Goal: Task Accomplishment & Management: Complete application form

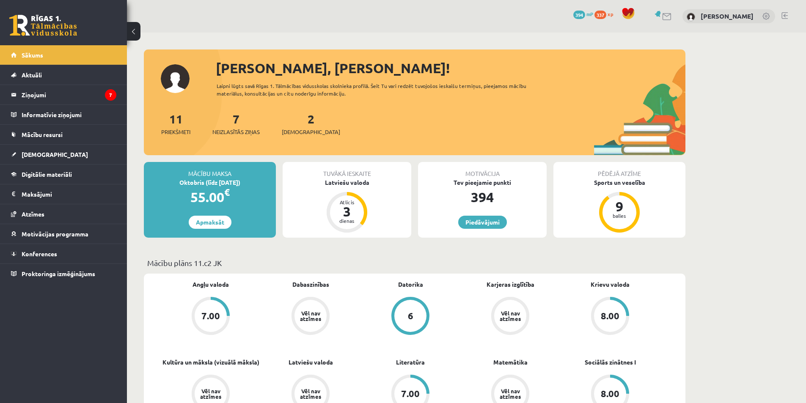
click at [302, 118] on div "2 Ieskaites" at bounding box center [311, 123] width 58 height 26
click at [299, 124] on link "2 Ieskaites" at bounding box center [311, 123] width 58 height 25
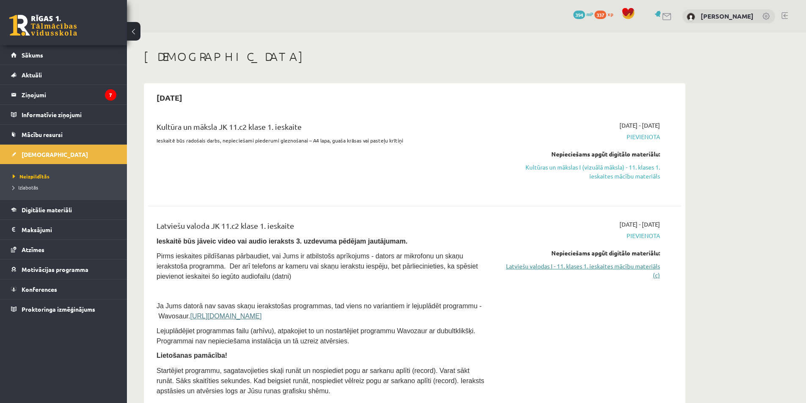
click at [631, 263] on link "Latviešu valodas I - 11. klases 1. ieskaites mācību materiāls (c)" at bounding box center [579, 271] width 159 height 18
click at [619, 265] on link "Latviešu valodas I - 11. klases 1. ieskaites mācību materiāls (c)" at bounding box center [579, 271] width 159 height 18
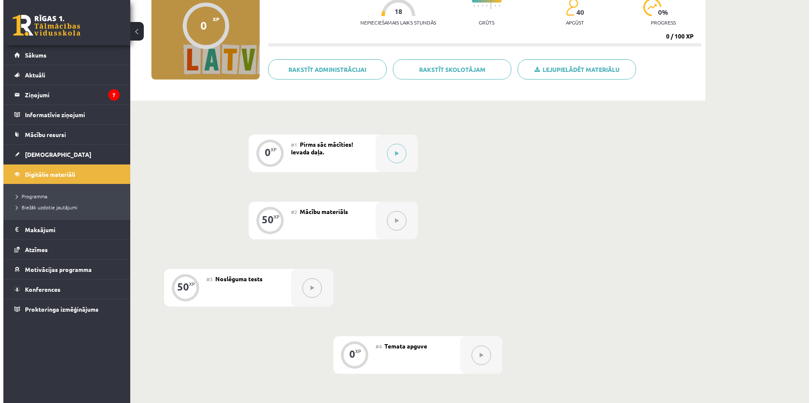
scroll to position [127, 0]
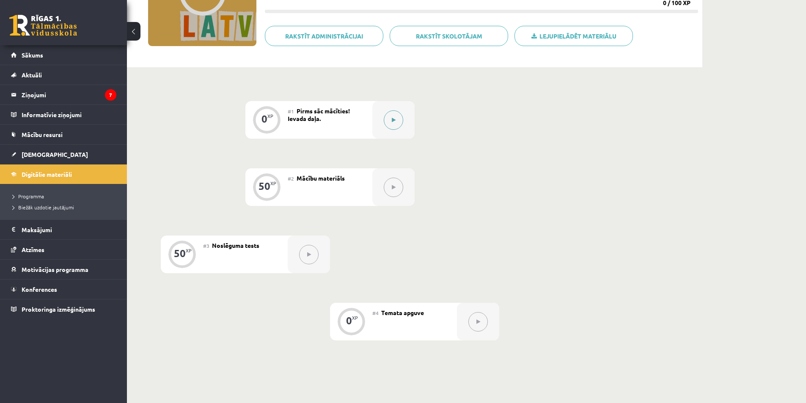
click at [400, 124] on button at bounding box center [393, 119] width 19 height 19
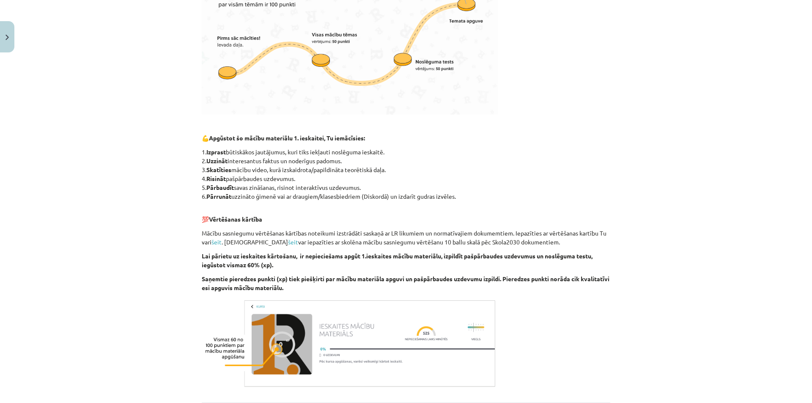
scroll to position [360, 0]
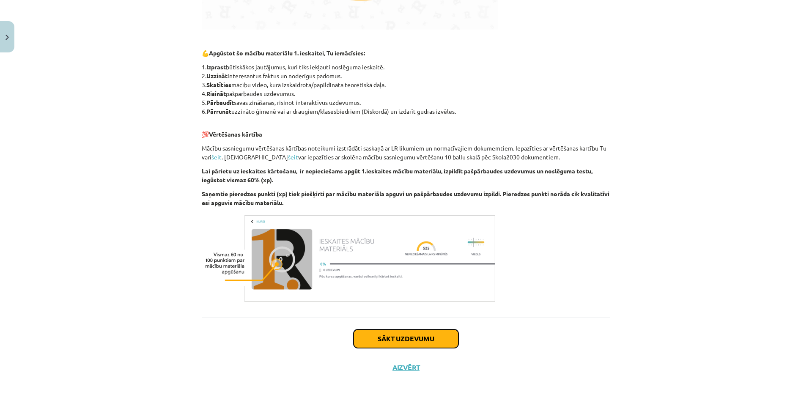
click at [420, 339] on button "Sākt uzdevumu" at bounding box center [406, 338] width 105 height 19
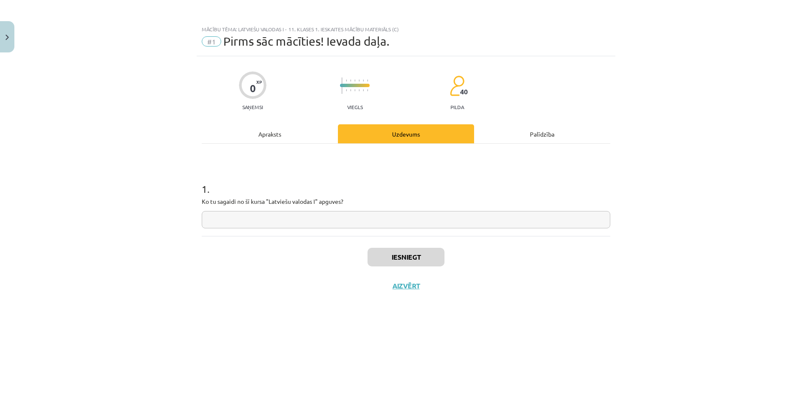
click at [369, 217] on input "text" at bounding box center [406, 219] width 408 height 17
type input "*"
type input "**********"
click at [388, 250] on button "Iesniegt" at bounding box center [405, 257] width 77 height 19
click at [423, 290] on button "Nākamā nodarbība" at bounding box center [406, 291] width 83 height 19
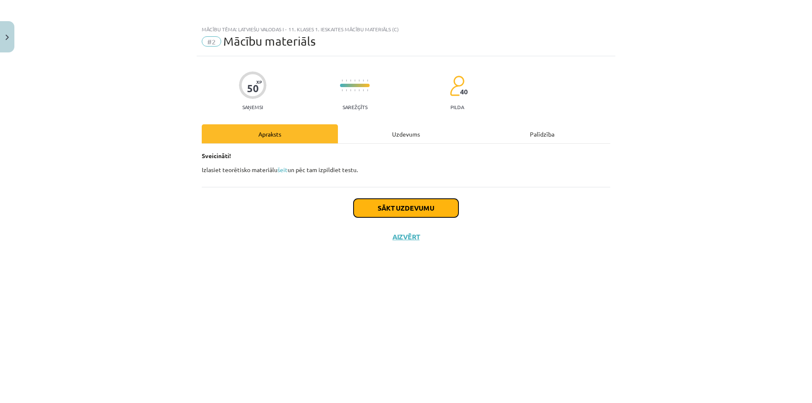
click at [394, 213] on button "Sākt uzdevumu" at bounding box center [406, 208] width 105 height 19
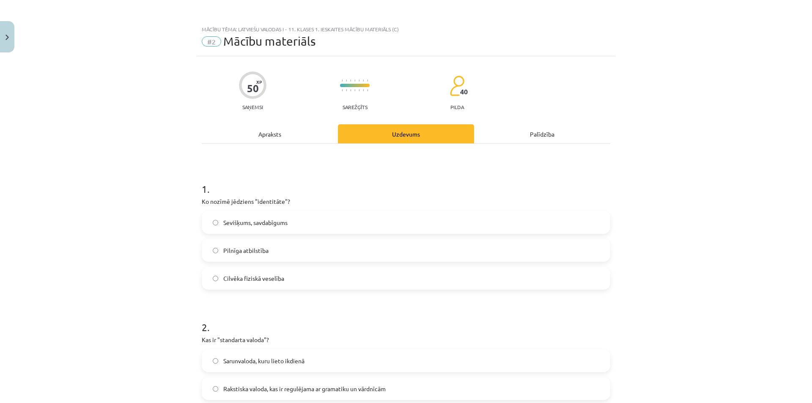
click at [280, 226] on span "Sevišķums, savdabīgums" at bounding box center [255, 222] width 64 height 9
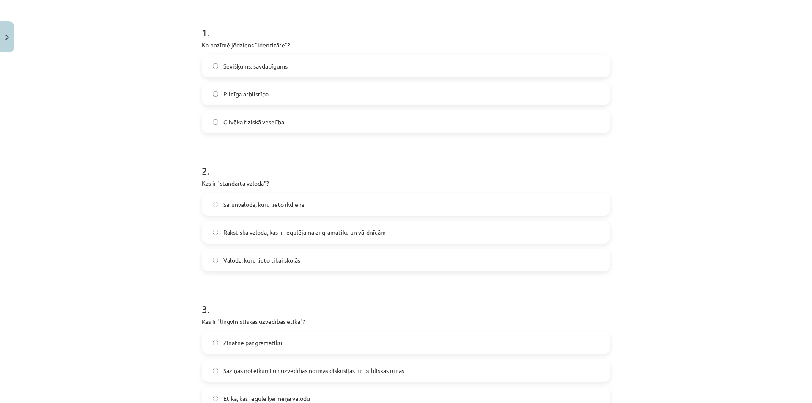
scroll to position [169, 0]
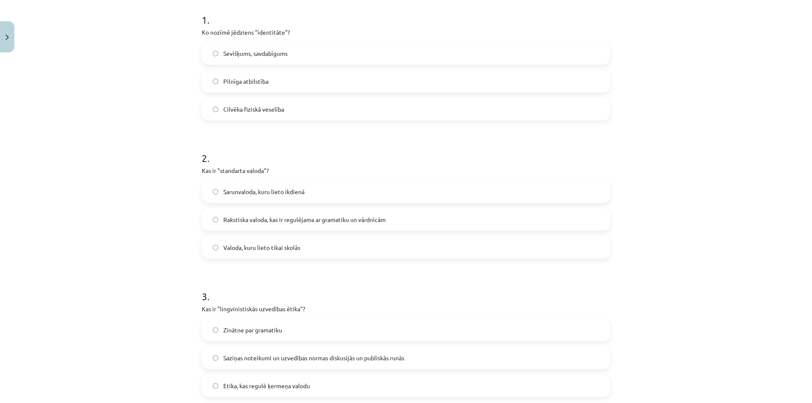
click at [245, 191] on span "Sarunvaloda, kuru lieto ikdienā" at bounding box center [263, 191] width 81 height 9
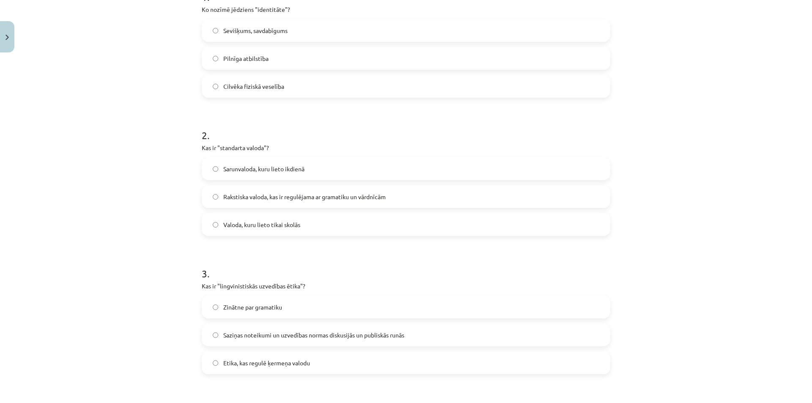
scroll to position [338, 0]
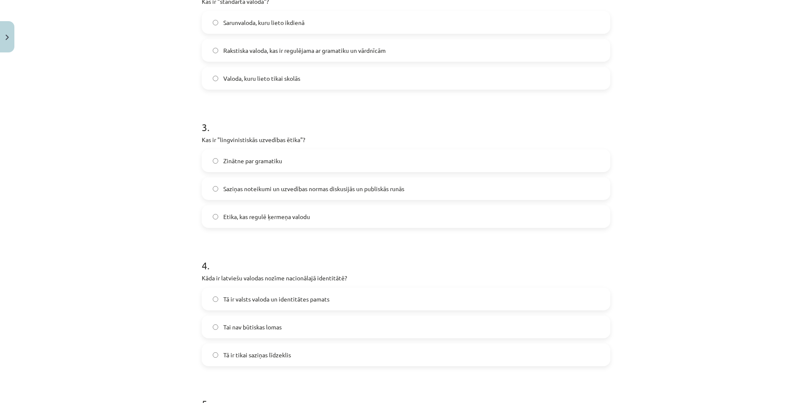
click at [268, 195] on label "Saziņas noteikumi un uzvedības normas diskusijās un publiskās runās" at bounding box center [406, 188] width 407 height 21
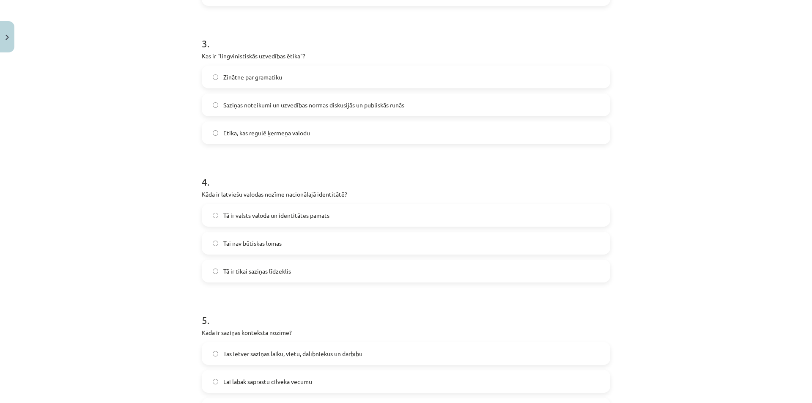
scroll to position [423, 0]
click at [235, 217] on span "Tā ir valsts valoda un identitātes pamats" at bounding box center [276, 214] width 106 height 9
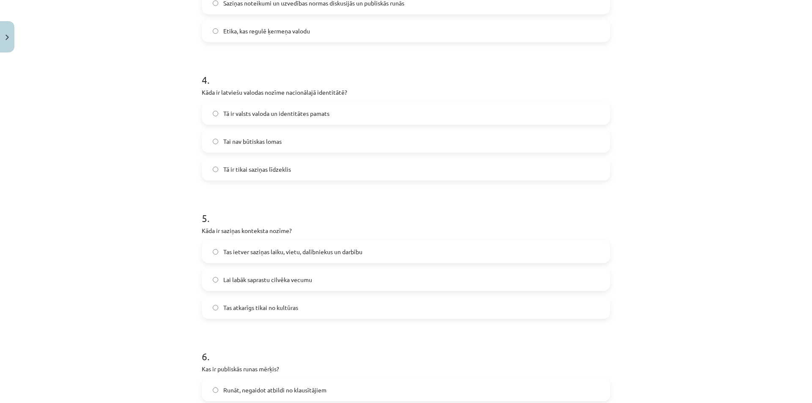
scroll to position [550, 0]
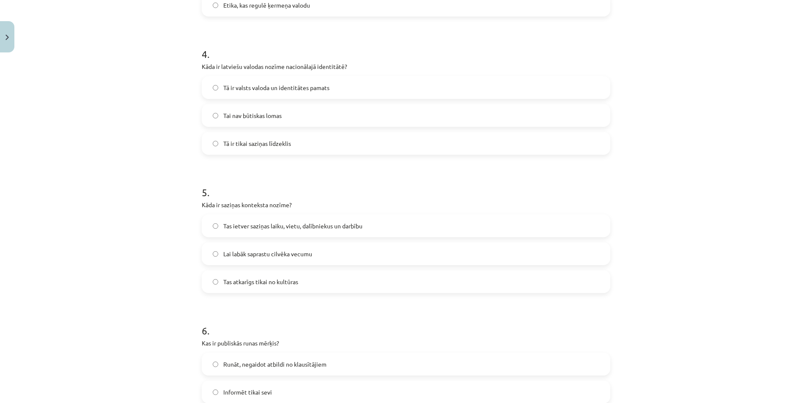
click at [252, 233] on label "Tas ietver saziņas laiku, vietu, dalībniekus un darbību" at bounding box center [406, 225] width 407 height 21
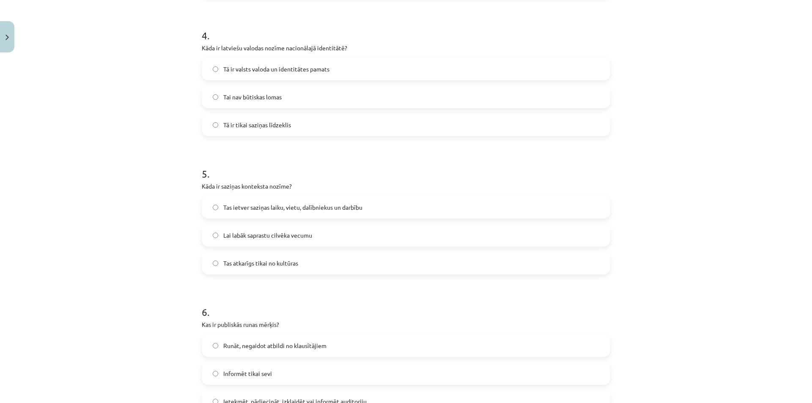
scroll to position [677, 0]
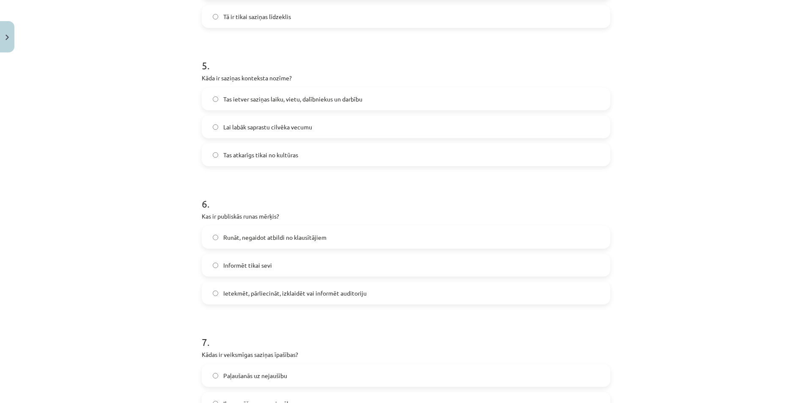
click at [242, 291] on span "Ietekmēt, pārliecināt, izklaidēt vai informēt auditoriju" at bounding box center [294, 293] width 143 height 9
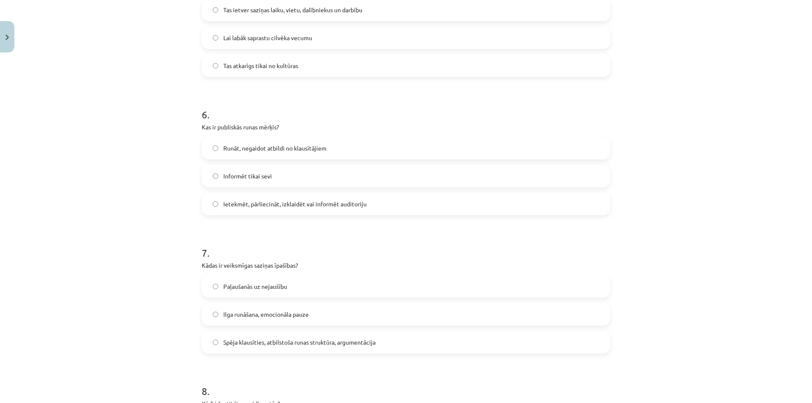
scroll to position [803, 0]
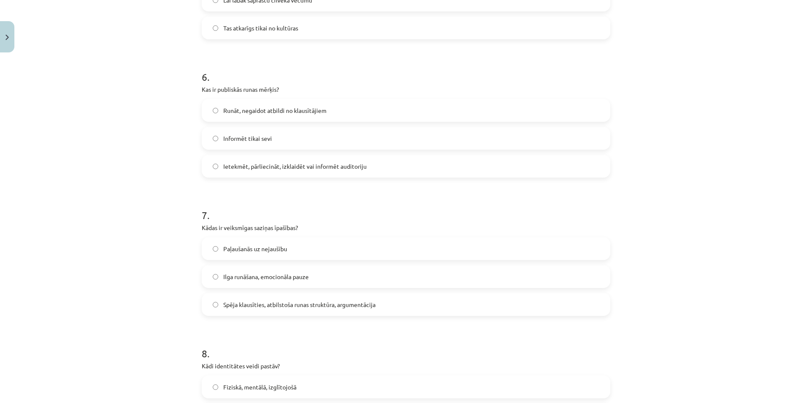
click at [147, 271] on div "Mācību tēma: Latviešu valodas i - 11. klases 1. ieskaites mācību materiāls (c) …" at bounding box center [406, 201] width 812 height 403
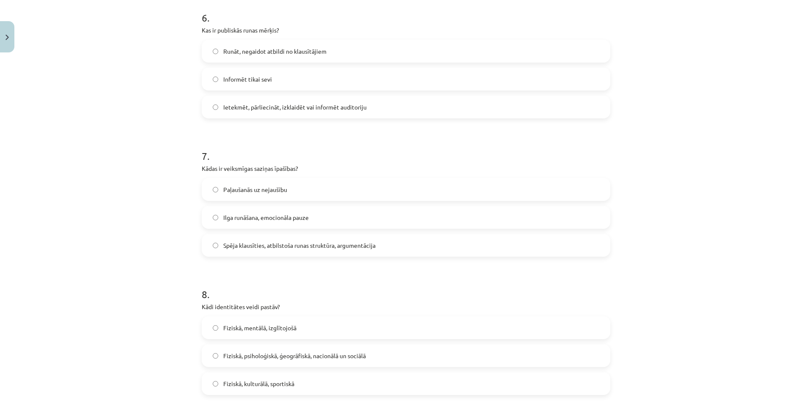
scroll to position [846, 0]
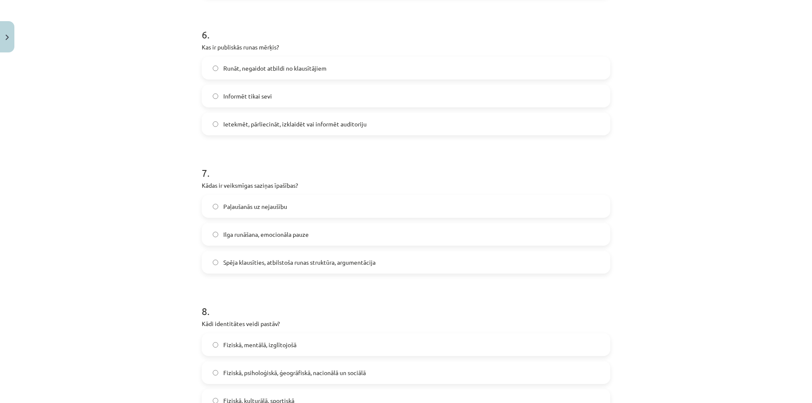
click at [143, 268] on div "Mācību tēma: Latviešu valodas i - 11. klases 1. ieskaites mācību materiāls (c) …" at bounding box center [406, 201] width 812 height 403
click at [251, 269] on label "Spēja klausīties, atbilstoša runas struktūra, argumentācija" at bounding box center [406, 262] width 407 height 21
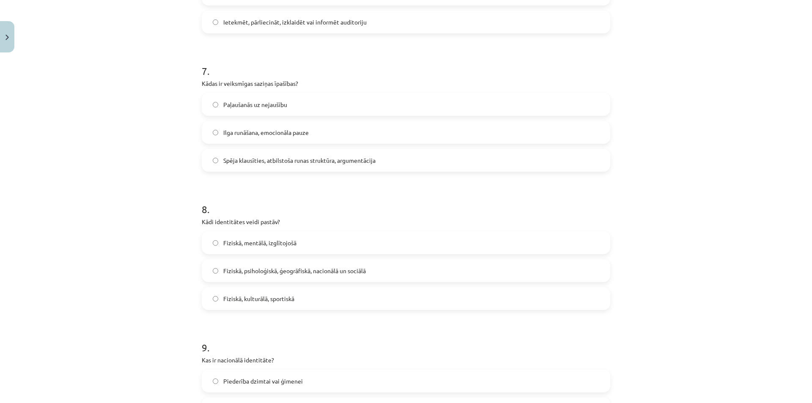
scroll to position [973, 0]
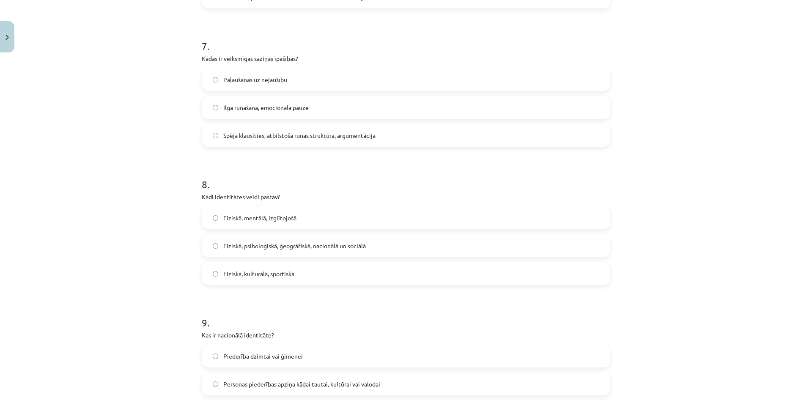
click at [230, 251] on label "Fiziskā, psiholoģiskā, ģeogrāfiskā, nacionālā un sociālā" at bounding box center [406, 245] width 407 height 21
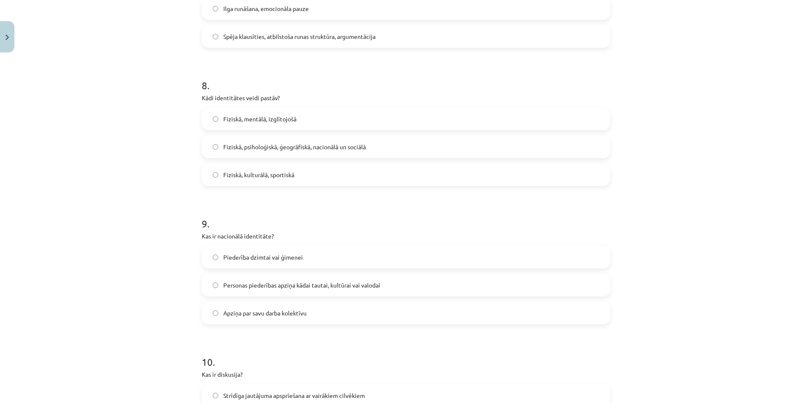
scroll to position [1142, 0]
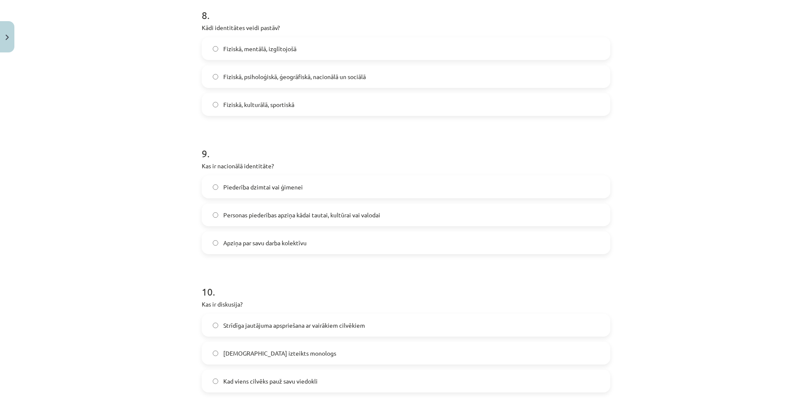
click at [318, 219] on span "Personas piederības apziņa kādai tautai, kultūrai vai valodai" at bounding box center [301, 215] width 157 height 9
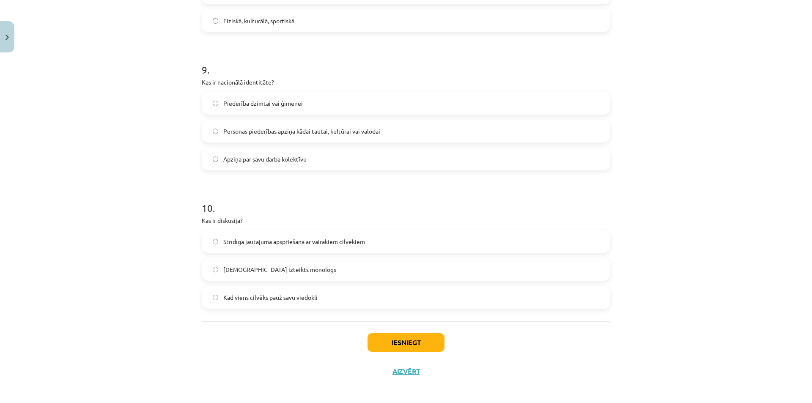
scroll to position [1229, 0]
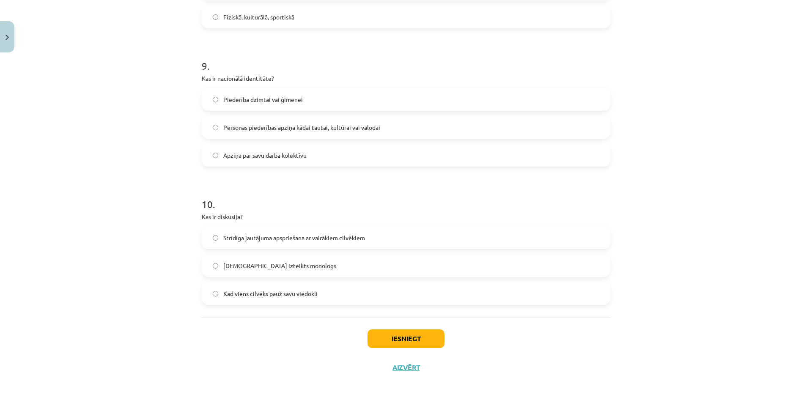
click at [240, 237] on span "Strīdīga jautājuma apspriešana ar vairākiem cilvēkiem" at bounding box center [294, 237] width 142 height 9
click at [412, 334] on button "Iesniegt" at bounding box center [405, 338] width 77 height 19
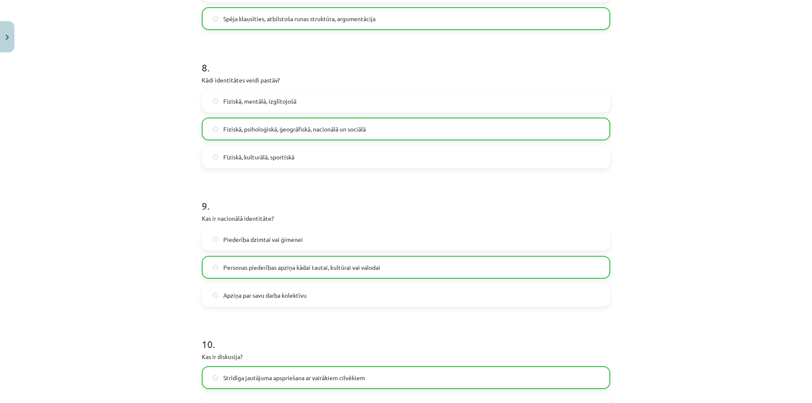
scroll to position [1256, 0]
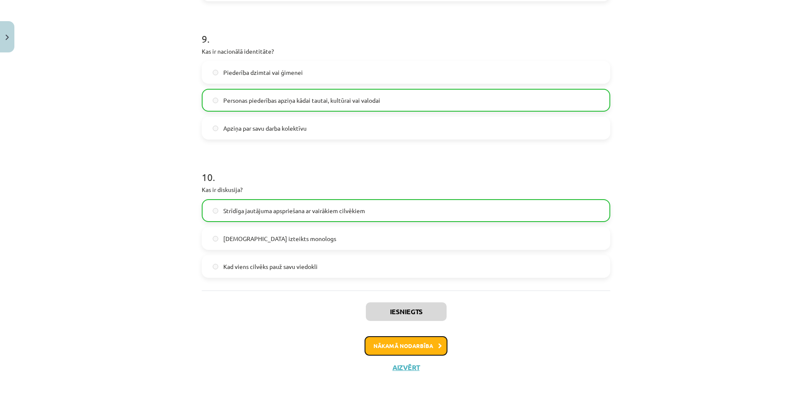
click at [395, 343] on button "Nākamā nodarbība" at bounding box center [406, 345] width 83 height 19
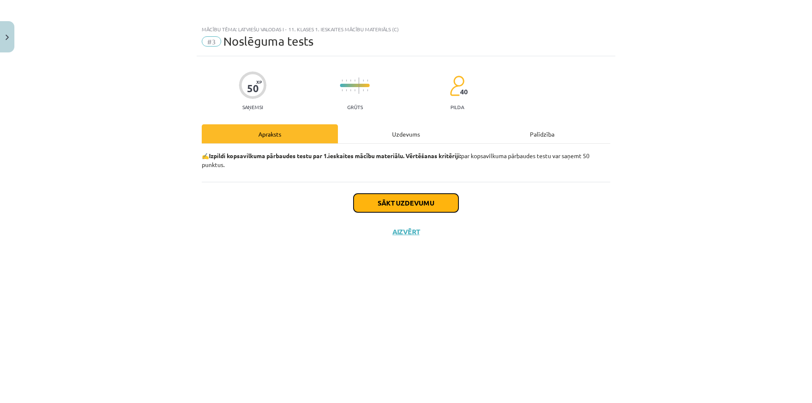
click at [392, 204] on button "Sākt uzdevumu" at bounding box center [406, 203] width 105 height 19
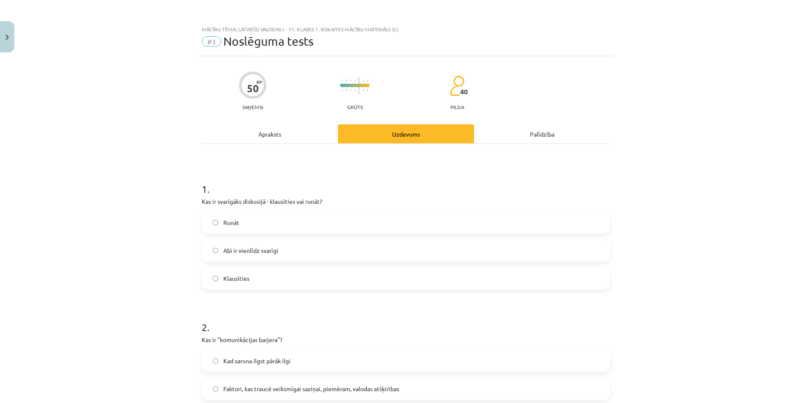
click at [269, 238] on div "Runāt Abi ir vienlīdz svarīgi Klausīties" at bounding box center [406, 250] width 408 height 79
click at [269, 247] on span "Abi ir vienlīdz svarīgi" at bounding box center [250, 250] width 55 height 9
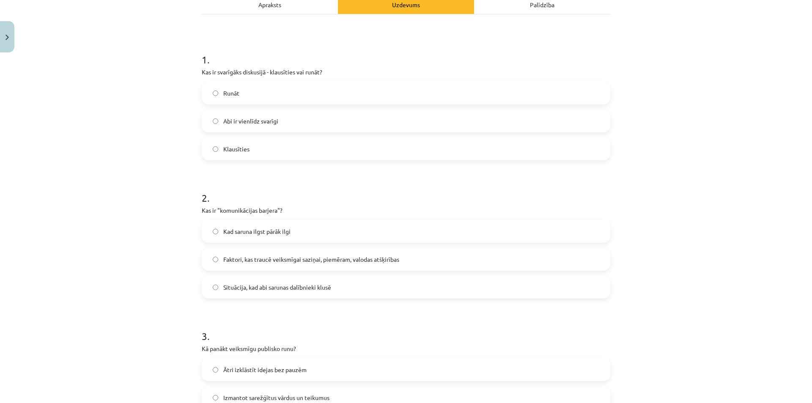
scroll to position [169, 0]
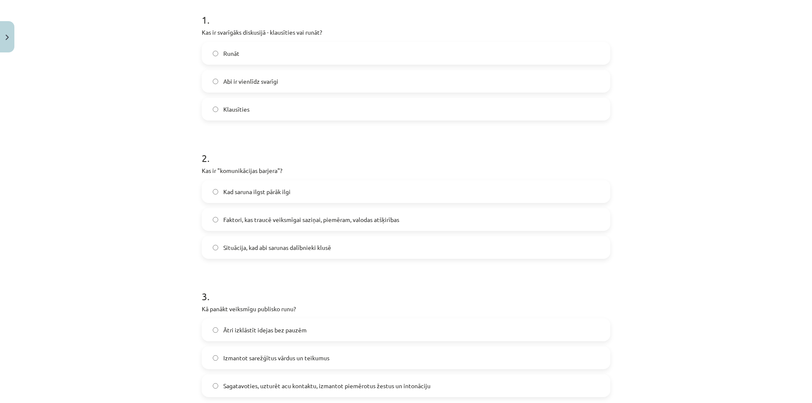
click at [290, 214] on label "Faktori, kas traucē veiksmīgai saziņai, piemēram, valodas atšķirības" at bounding box center [406, 219] width 407 height 21
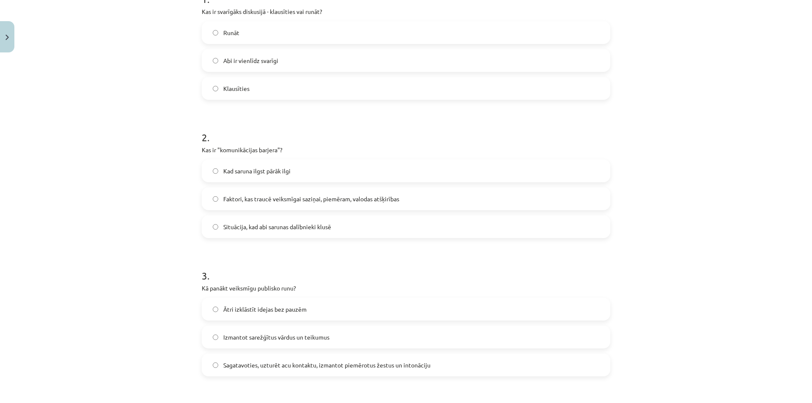
scroll to position [296, 0]
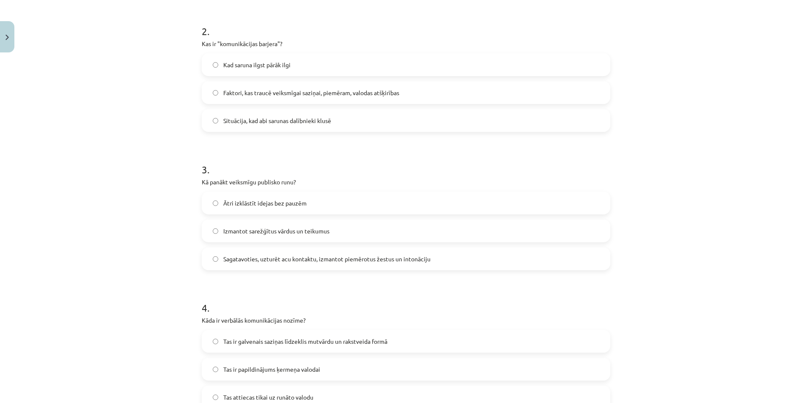
click at [279, 258] on span "Sagatavoties, uzturēt acu kontaktu, izmantot piemērotus žestus un intonāciju" at bounding box center [326, 259] width 207 height 9
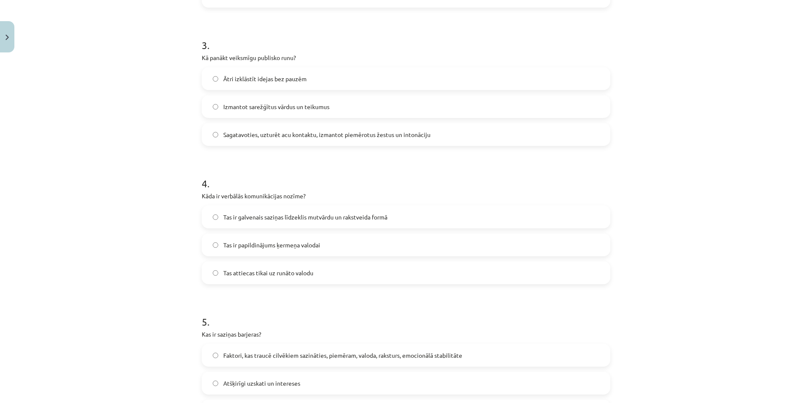
scroll to position [423, 0]
click at [260, 215] on span "Tas ir galvenais saziņas līdzeklis mutvārdu un rakstveida formā" at bounding box center [305, 214] width 164 height 9
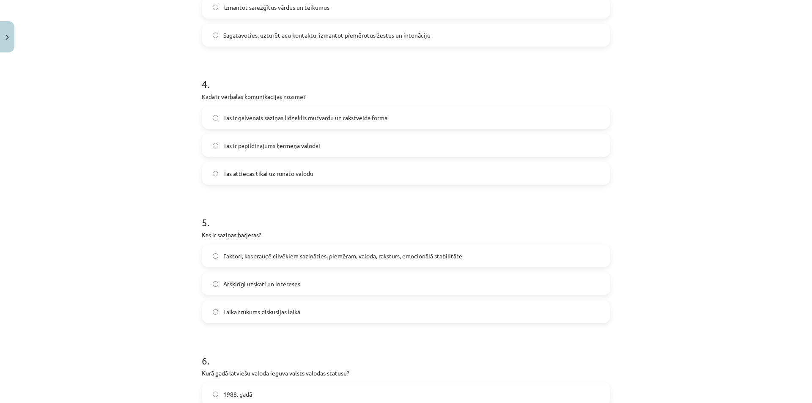
scroll to position [550, 0]
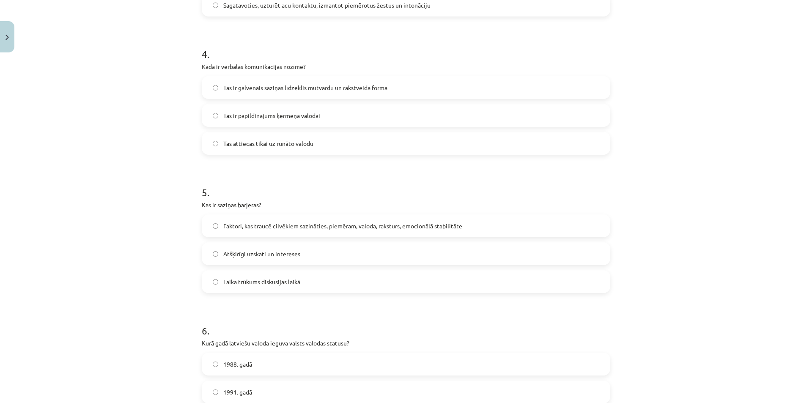
click at [235, 230] on span "Faktori, kas traucē cilvēkiem sazināties, piemēram, valoda, raksturs, emocionāl…" at bounding box center [342, 226] width 239 height 9
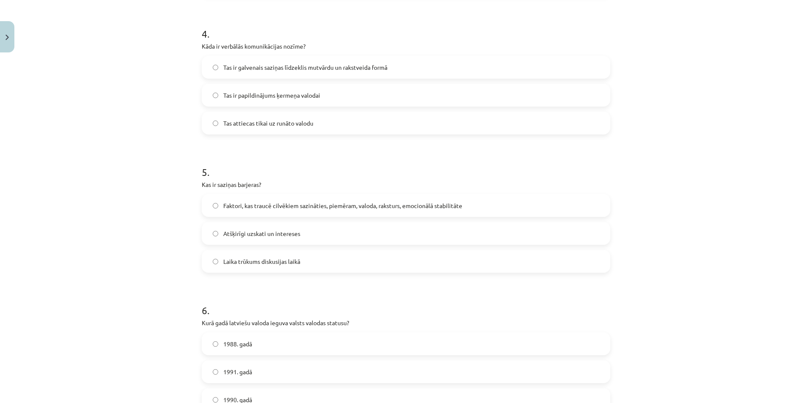
scroll to position [719, 0]
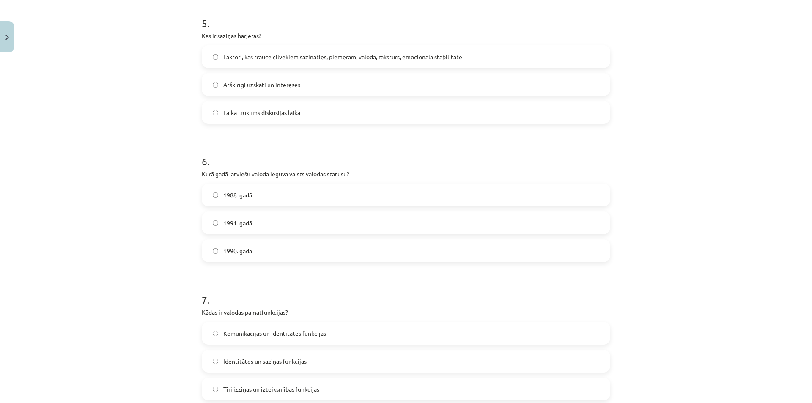
click at [238, 202] on label "1988. gadā" at bounding box center [406, 194] width 407 height 21
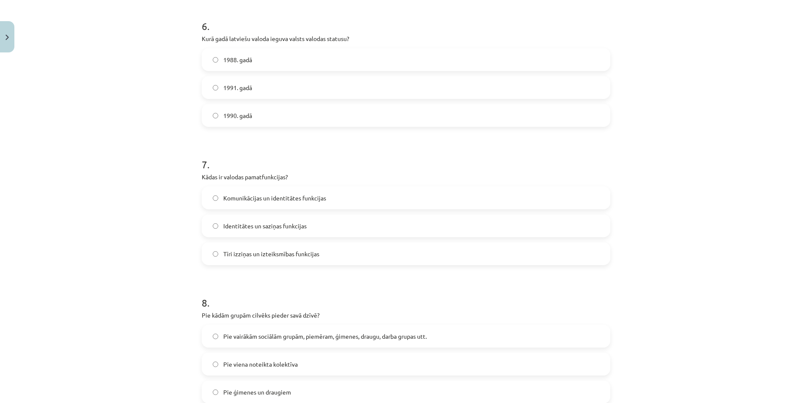
scroll to position [888, 0]
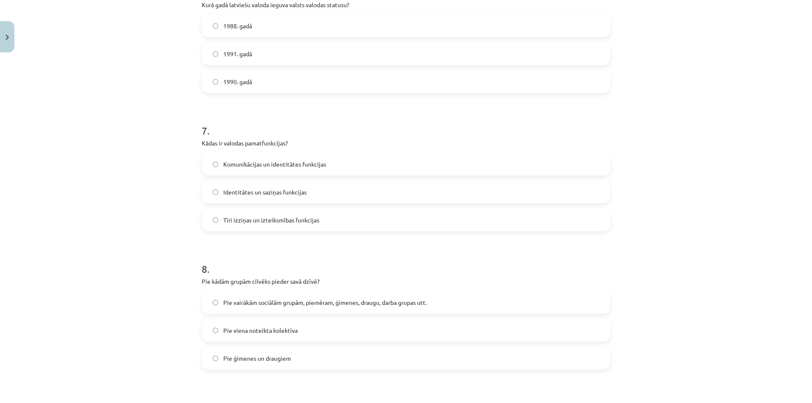
click at [132, 107] on div "Mācību tēma: Latviešu valodas i - 11. klases 1. ieskaites mācību materiāls (c) …" at bounding box center [406, 201] width 812 height 403
click at [238, 164] on span "Komunikācijas un identitātes funkcijas" at bounding box center [274, 164] width 103 height 9
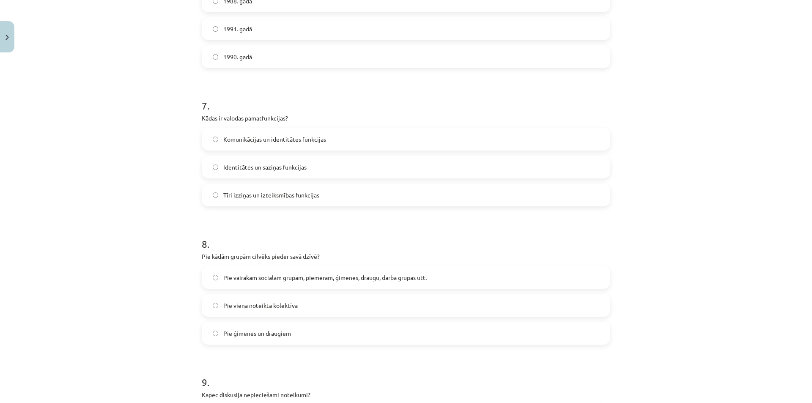
scroll to position [1015, 0]
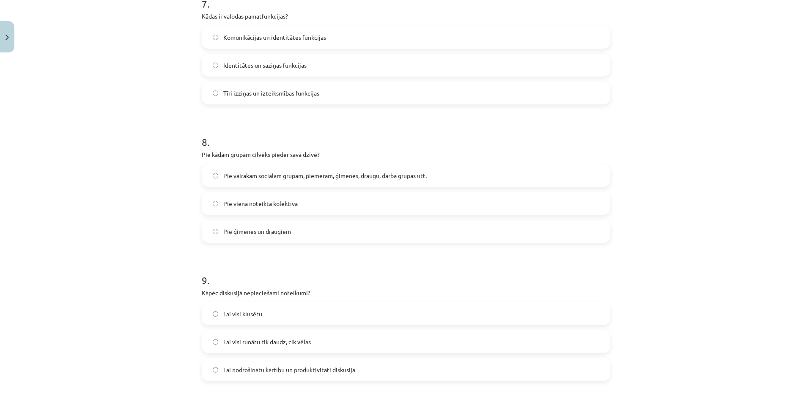
click at [269, 179] on span "Pie vairākām sociālām grupām, piemēram, ģimenes, draugu, darba grupas utt." at bounding box center [324, 175] width 203 height 9
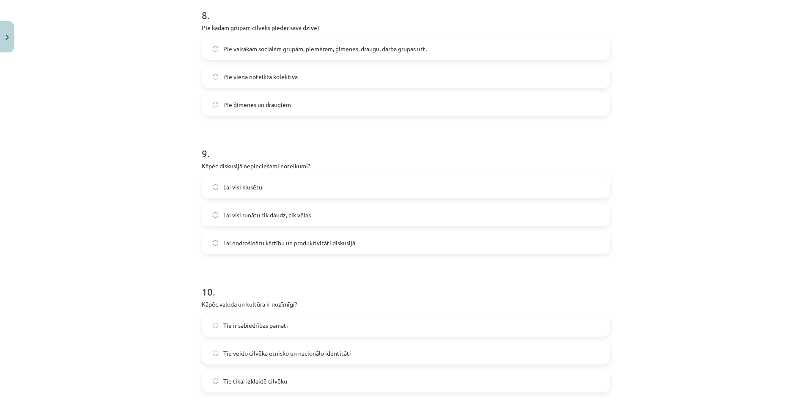
click at [251, 244] on span "Lai nodrošinātu kārtību un produktivitāti diskusijā" at bounding box center [289, 242] width 132 height 9
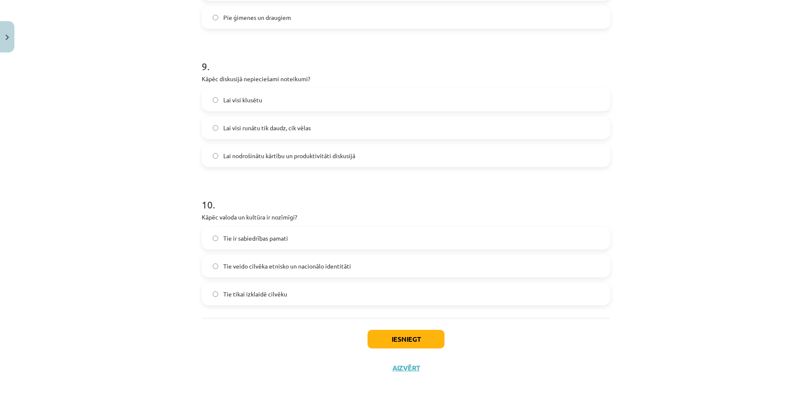
scroll to position [1229, 0]
click at [296, 268] on span "Tie veido cilvēka etnisko un nacionālo identitāti" at bounding box center [287, 265] width 128 height 9
click at [278, 237] on span "Tie ir sabiedrības pamati" at bounding box center [255, 237] width 65 height 9
click at [323, 264] on span "Tie veido cilvēka etnisko un nacionālo identitāti" at bounding box center [287, 265] width 128 height 9
click at [407, 336] on button "Iesniegt" at bounding box center [405, 338] width 77 height 19
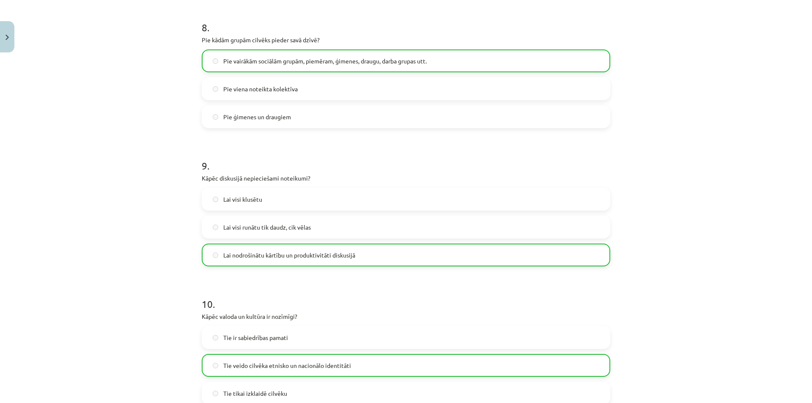
scroll to position [1256, 0]
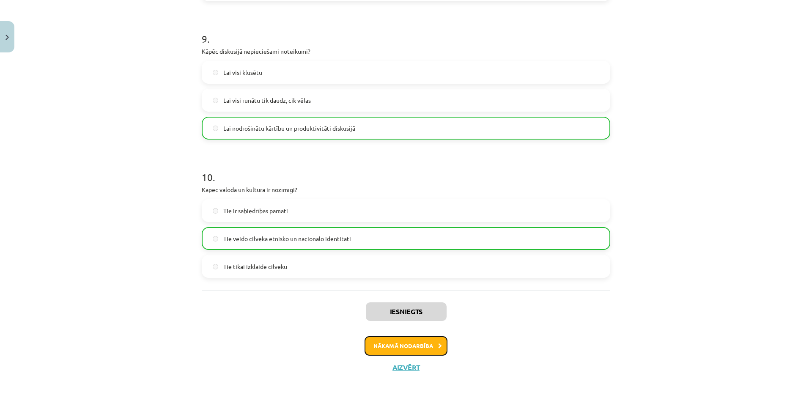
click at [424, 345] on button "Nākamā nodarbība" at bounding box center [406, 345] width 83 height 19
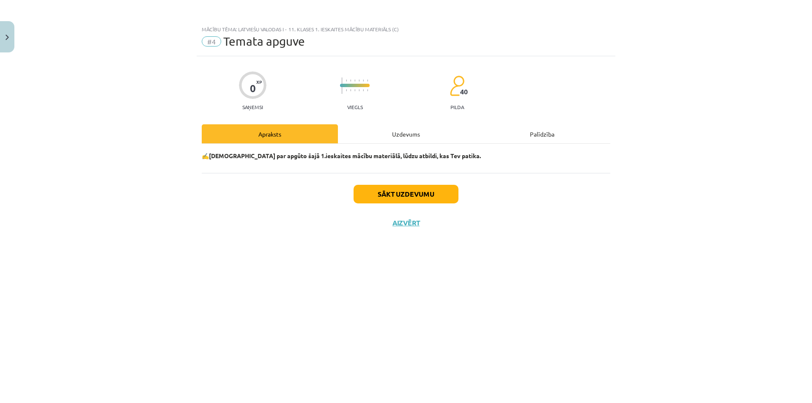
scroll to position [0, 0]
click at [430, 195] on button "Sākt uzdevumu" at bounding box center [406, 194] width 105 height 19
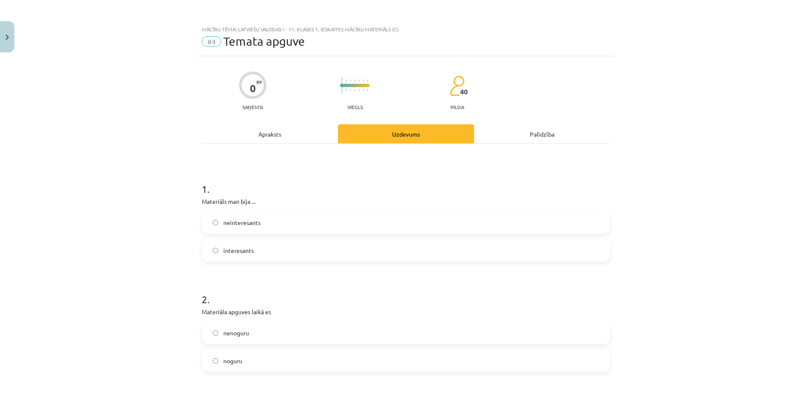
click at [270, 241] on label "interesants" at bounding box center [406, 250] width 407 height 21
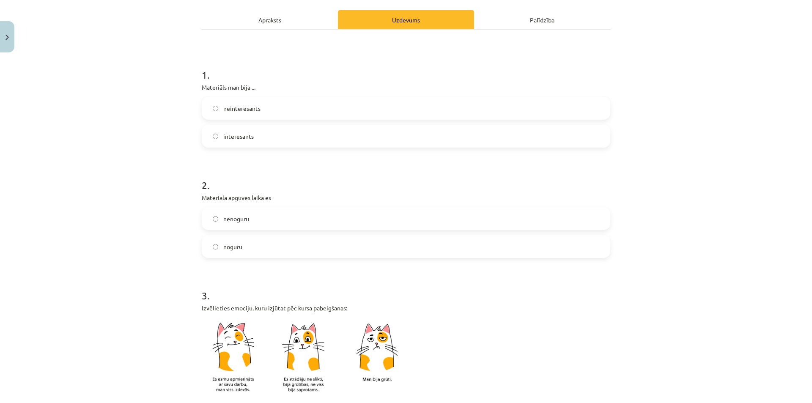
scroll to position [169, 0]
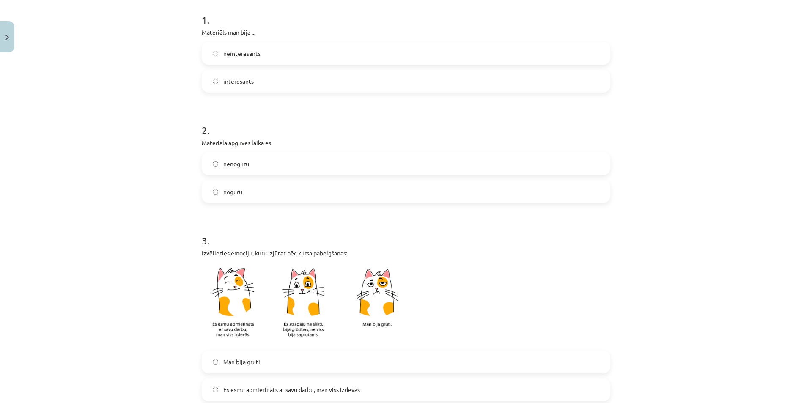
click at [244, 170] on label "nenoguru" at bounding box center [406, 163] width 407 height 21
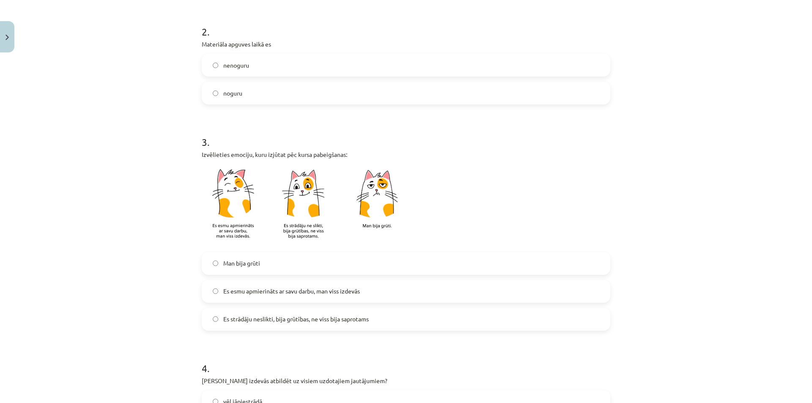
scroll to position [296, 0]
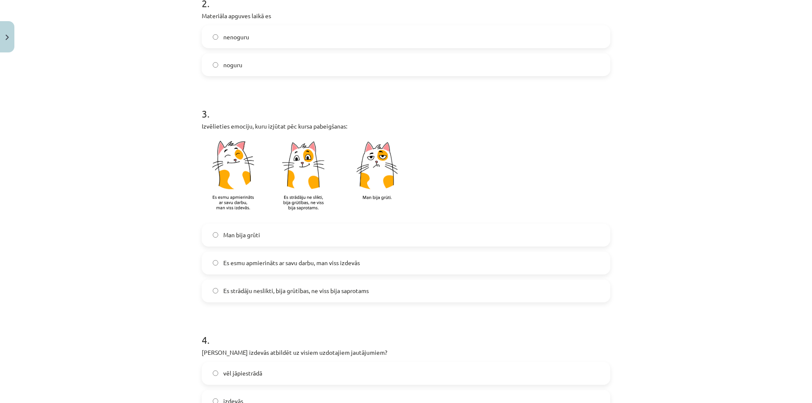
click at [248, 260] on span "Es esmu apmierināts ar savu darbu, man viss izdevās" at bounding box center [291, 262] width 137 height 9
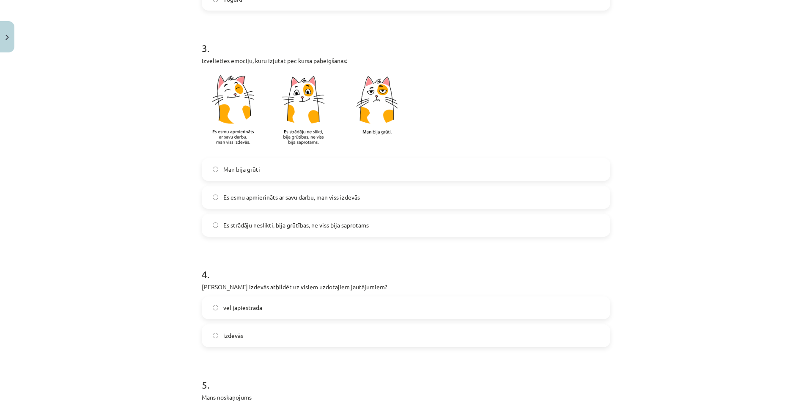
scroll to position [465, 0]
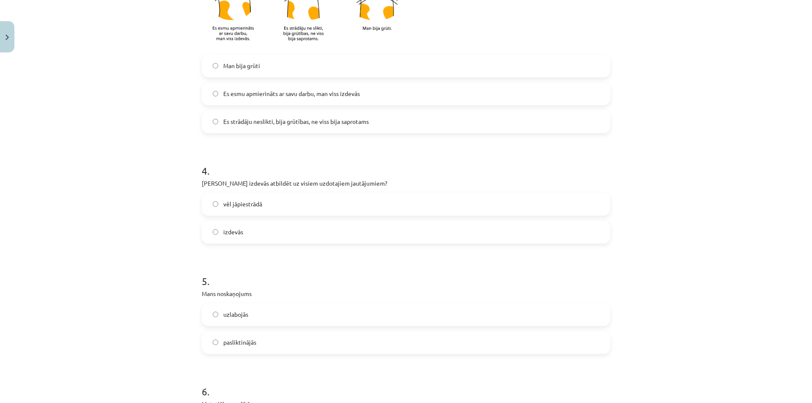
click at [223, 236] on span "izdevās" at bounding box center [233, 232] width 20 height 9
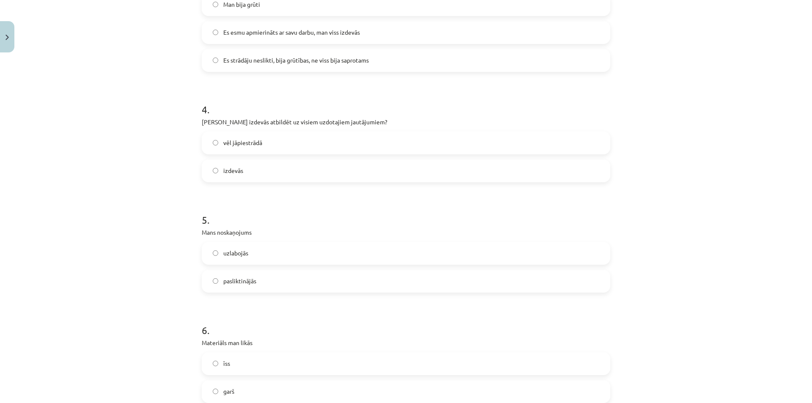
scroll to position [550, 0]
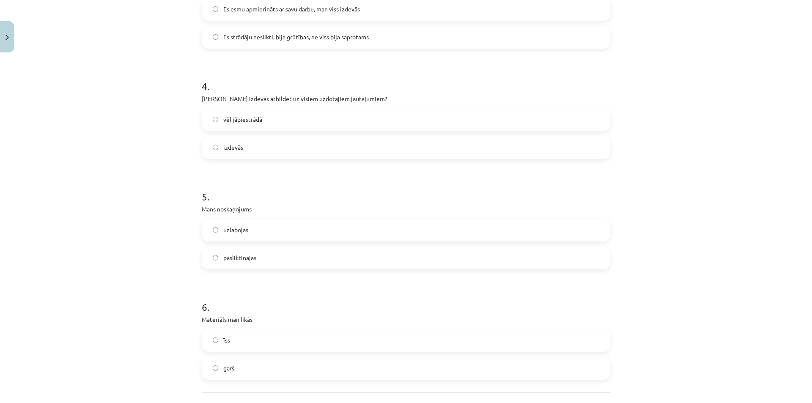
click at [228, 236] on label "uzlabojās" at bounding box center [406, 229] width 407 height 21
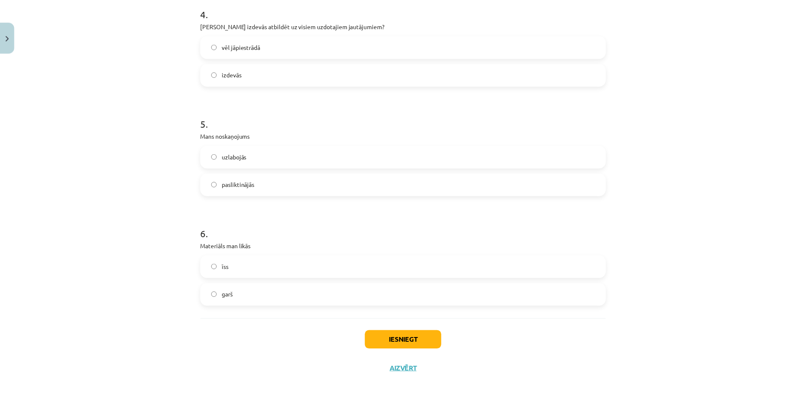
scroll to position [625, 0]
drag, startPoint x: 222, startPoint y: 267, endPoint x: 250, endPoint y: 278, distance: 30.4
click at [223, 267] on span "īss" at bounding box center [226, 265] width 7 height 9
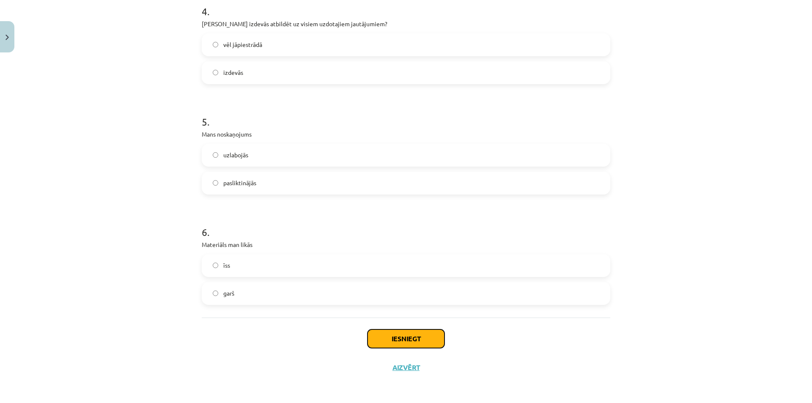
click at [422, 339] on button "Iesniegt" at bounding box center [405, 338] width 77 height 19
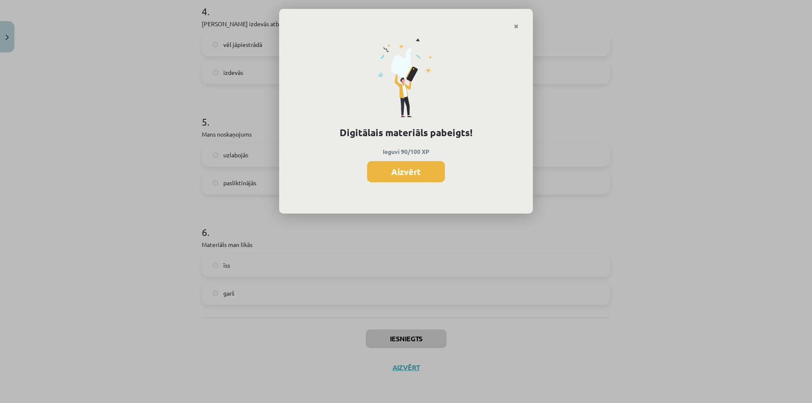
click at [396, 172] on button "Aizvērt" at bounding box center [406, 171] width 78 height 21
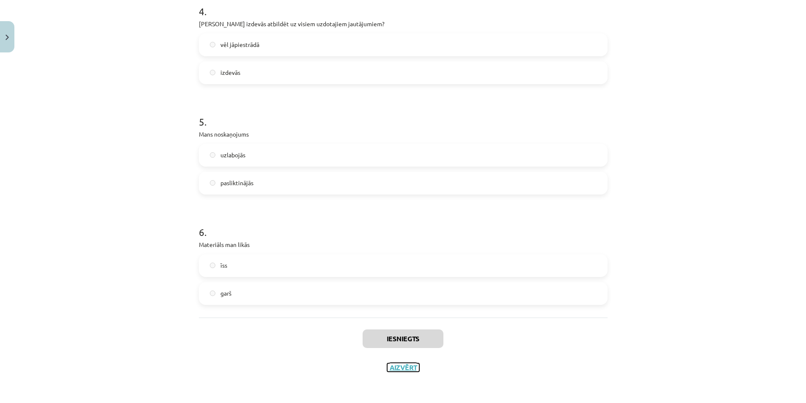
click at [396, 370] on button "Aizvērt" at bounding box center [403, 367] width 32 height 8
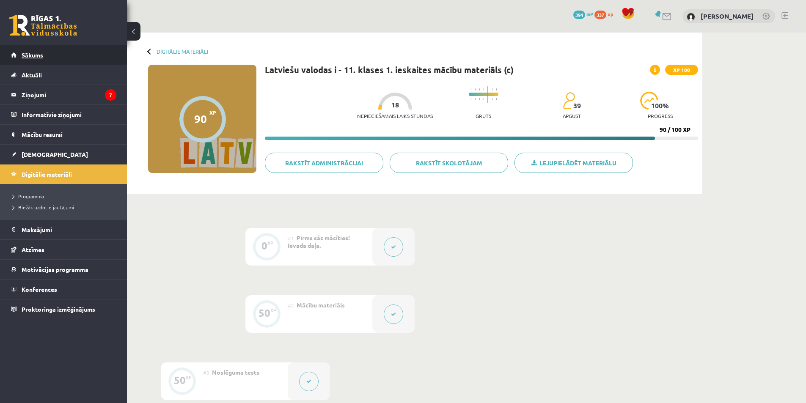
click at [51, 62] on link "Sākums" at bounding box center [63, 54] width 105 height 19
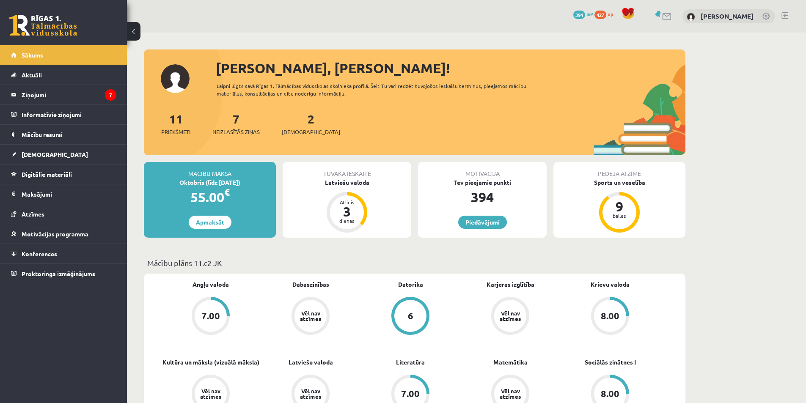
click at [54, 95] on legend "Ziņojumi 7" at bounding box center [69, 94] width 95 height 19
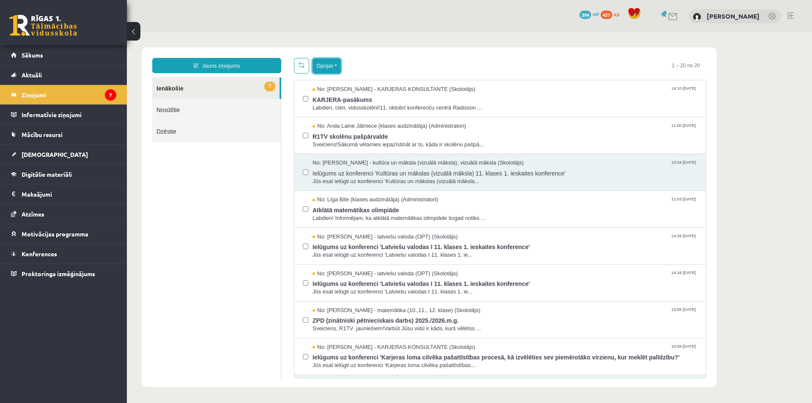
click at [333, 67] on button "Opcijas" at bounding box center [326, 65] width 28 height 15
click at [343, 84] on link "Atzīmēt visus ziņojumus" at bounding box center [378, 84] width 111 height 8
click at [334, 66] on button "Opcijas" at bounding box center [326, 65] width 28 height 15
click at [356, 107] on link "Atzīmēt visus kā lasītus" at bounding box center [362, 108] width 78 height 8
click at [222, 220] on ul "7 Ienākošie Nosūtītie Dzēstie" at bounding box center [216, 228] width 129 height 302
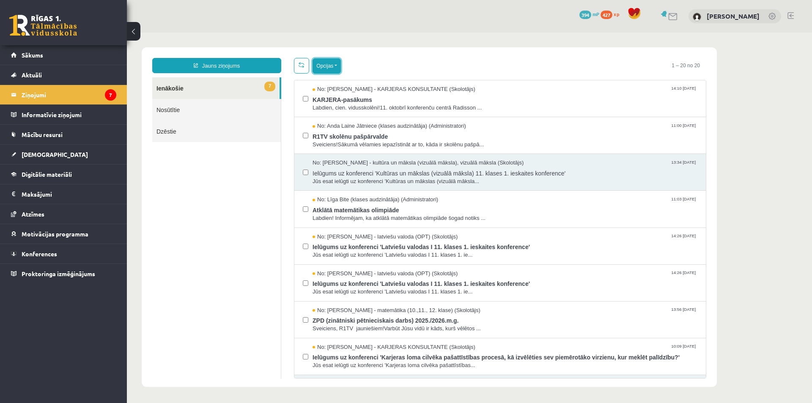
click at [328, 65] on button "Opcijas" at bounding box center [326, 65] width 28 height 15
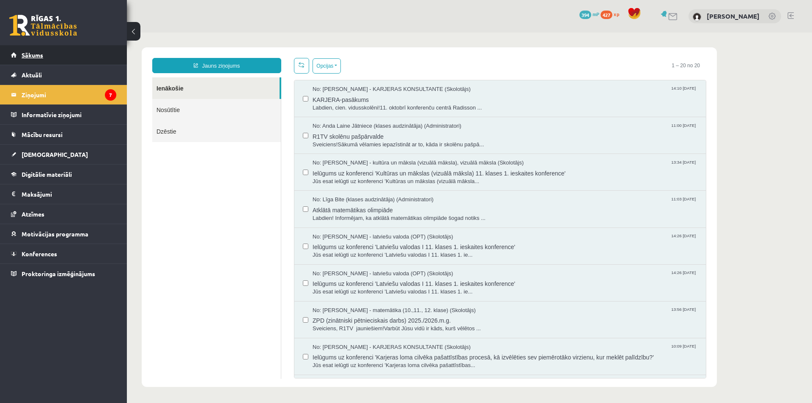
click at [56, 52] on link "Sākums" at bounding box center [63, 54] width 105 height 19
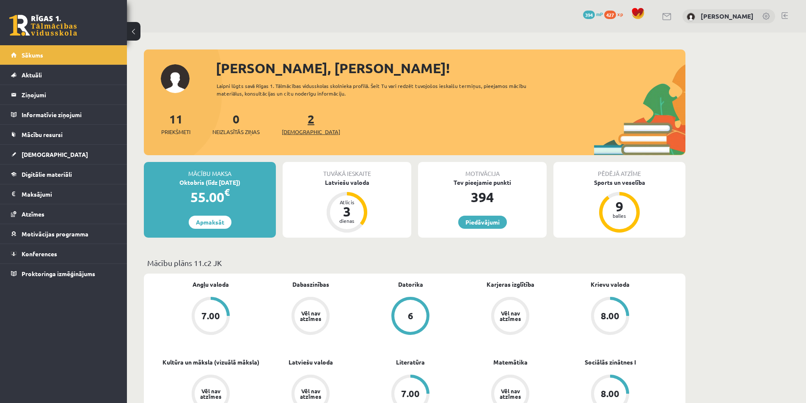
click at [294, 117] on link "2 Ieskaites" at bounding box center [311, 123] width 58 height 25
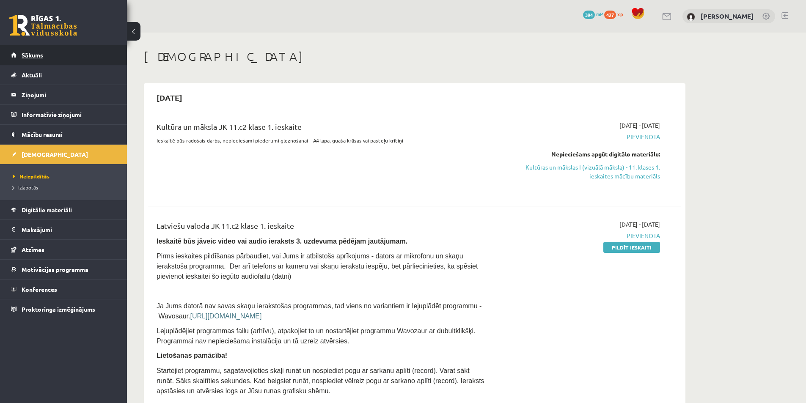
click at [52, 49] on link "Sākums" at bounding box center [63, 54] width 105 height 19
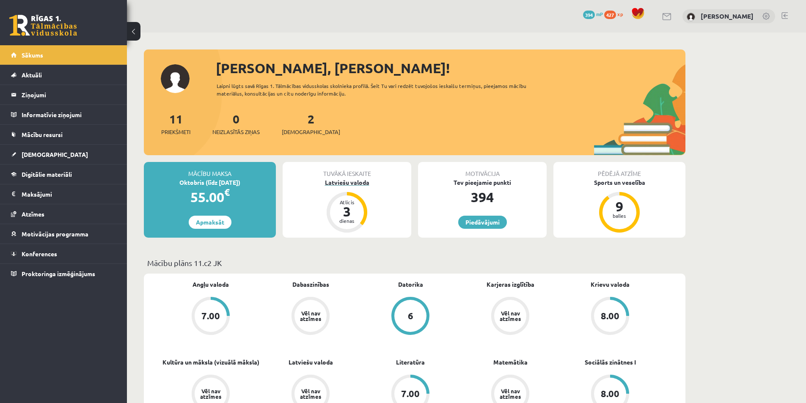
click at [343, 182] on div "Latviešu valoda" at bounding box center [346, 182] width 129 height 9
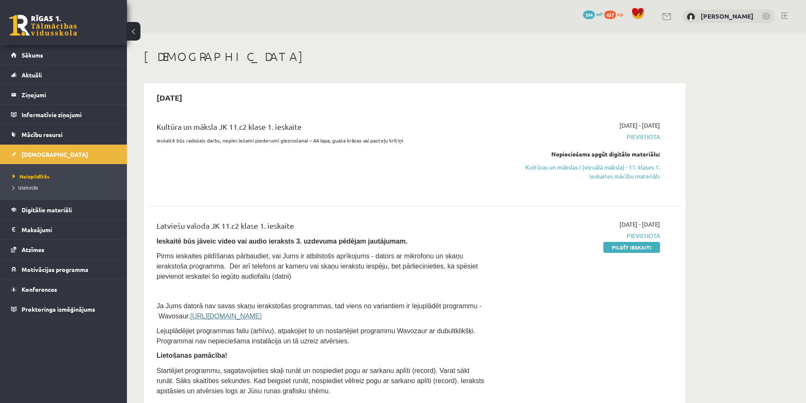
click at [599, 321] on div "[DATE] - [DATE] [GEOGRAPHIC_DATA] Pildīt ieskaiti" at bounding box center [580, 322] width 172 height 205
click at [35, 49] on link "Sākums" at bounding box center [63, 54] width 105 height 19
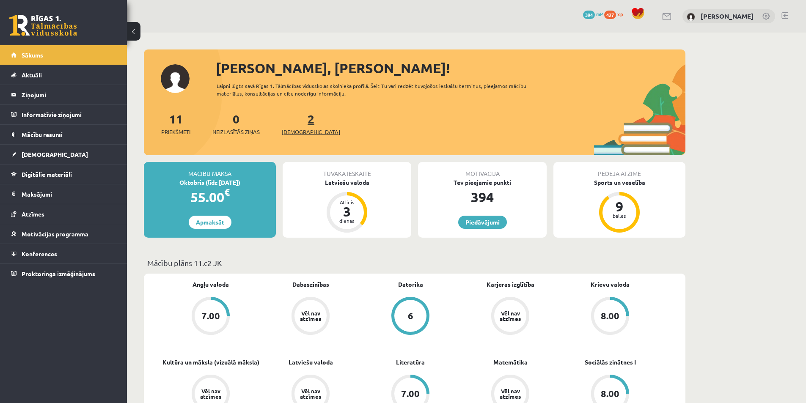
click at [301, 129] on span "[DEMOGRAPHIC_DATA]" at bounding box center [311, 132] width 58 height 8
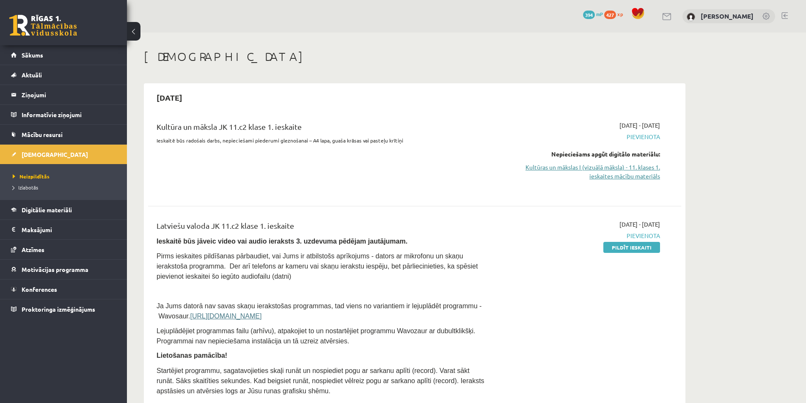
click at [597, 176] on link "Kultūras un mākslas I (vizuālā māksla) - 11. klases 1. ieskaites mācību materiā…" at bounding box center [579, 172] width 159 height 18
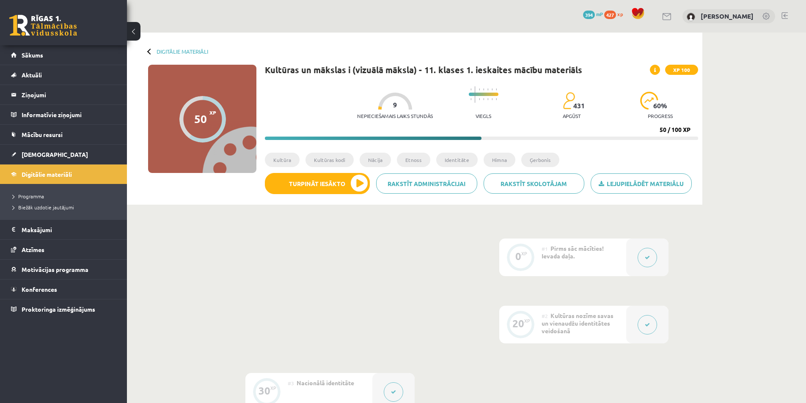
click at [312, 279] on div "0 XP #1 Pirms sāc mācīties! Ievada daļa. 20 XP #2 Kultūras nozīme savas un vien…" at bounding box center [414, 391] width 507 height 307
click at [359, 185] on button "Turpināt iesākto" at bounding box center [317, 183] width 105 height 21
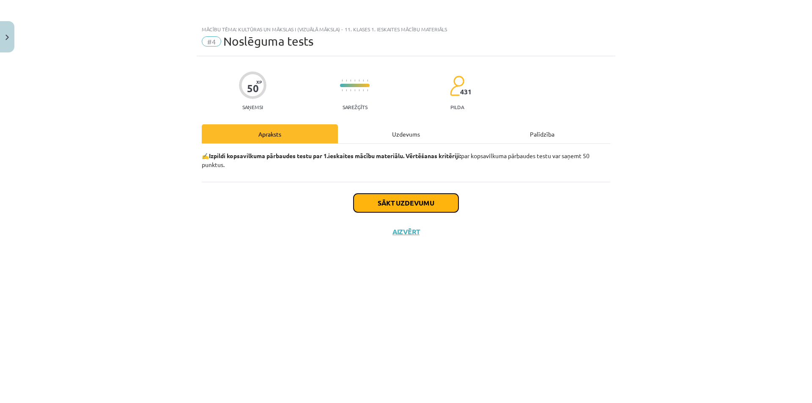
click at [417, 202] on button "Sākt uzdevumu" at bounding box center [406, 203] width 105 height 19
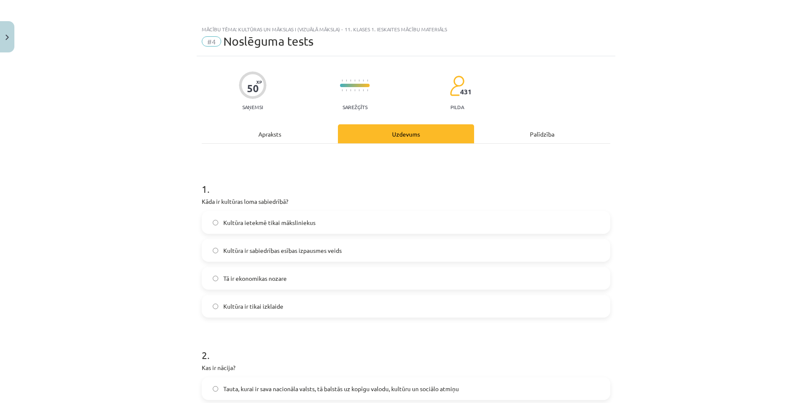
click at [277, 251] on span "Kultūra ir sabiedrības esības izpausmes veids" at bounding box center [282, 250] width 118 height 9
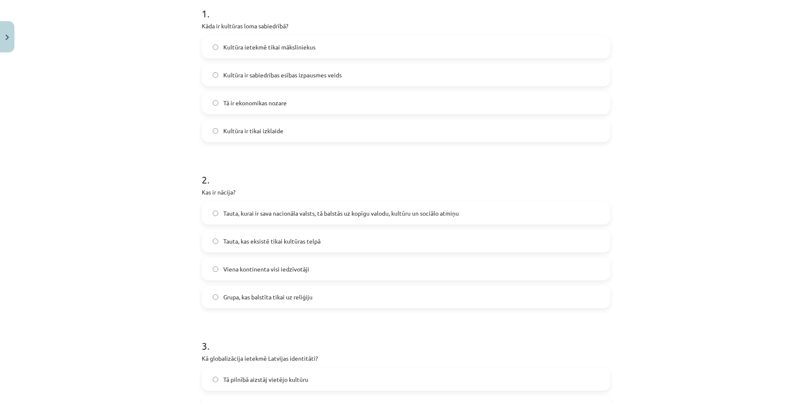
scroll to position [211, 0]
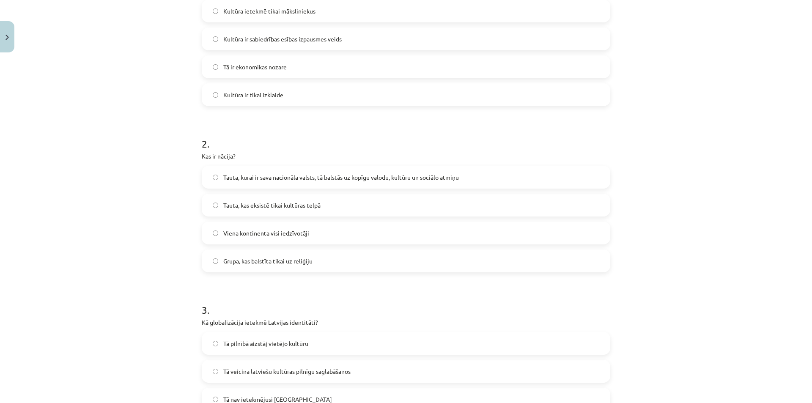
click at [280, 181] on span "Tauta, kurai ir sava nacionāla valsts, tā balstās uz kopīgu valodu, kultūru un …" at bounding box center [341, 177] width 236 height 9
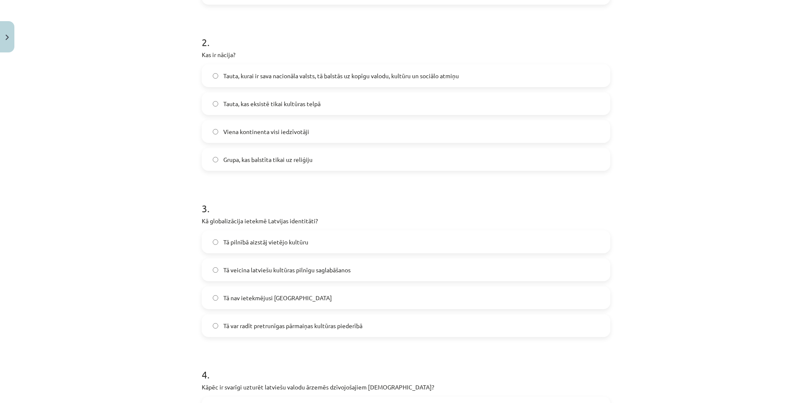
scroll to position [338, 0]
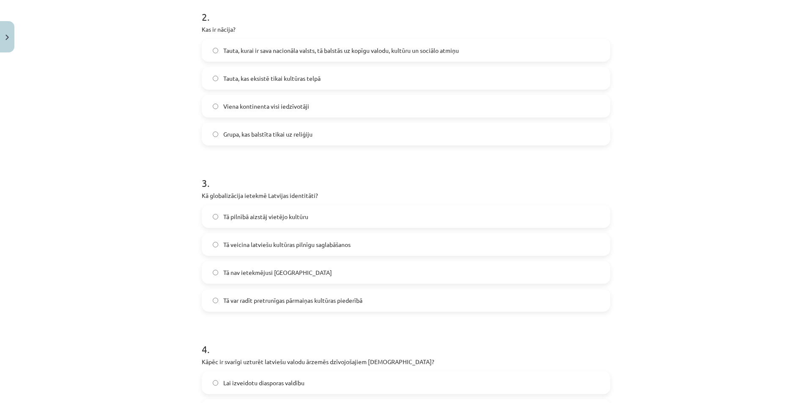
click at [80, 215] on div "Mācību tēma: Kultūras un mākslas i (vizuālā māksla) - 11. klases 1. ieskaites m…" at bounding box center [406, 201] width 812 height 403
click at [258, 247] on span "Tā veicina latviešu kultūras pilnīgu saglabāšanos" at bounding box center [286, 244] width 127 height 9
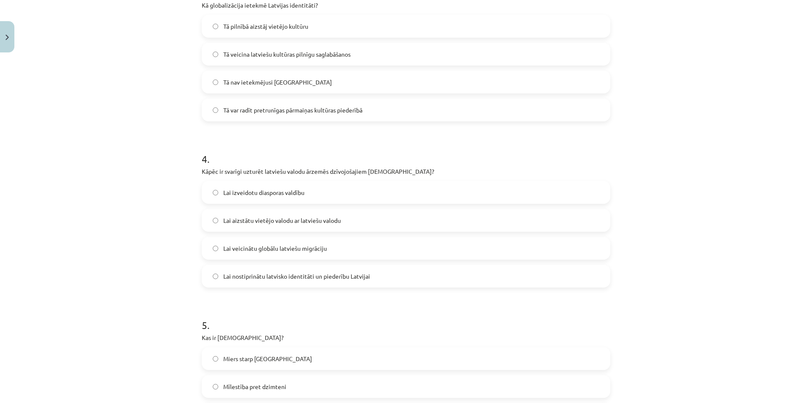
scroll to position [550, 0]
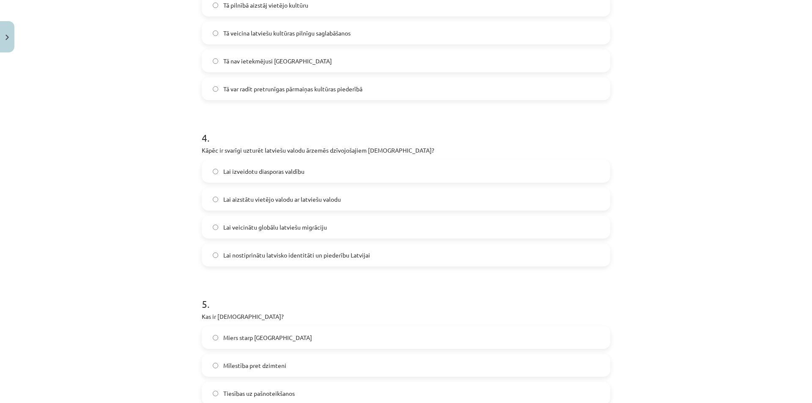
click at [246, 255] on span "Lai nostiprinātu latvisko identitāti un piederību Latvijai" at bounding box center [296, 255] width 147 height 9
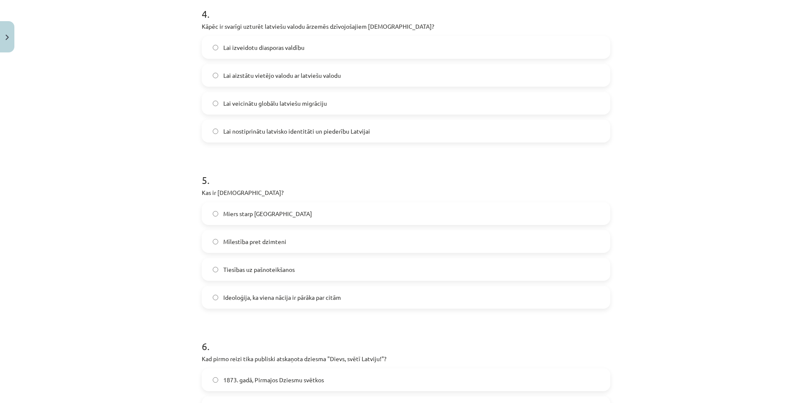
scroll to position [677, 0]
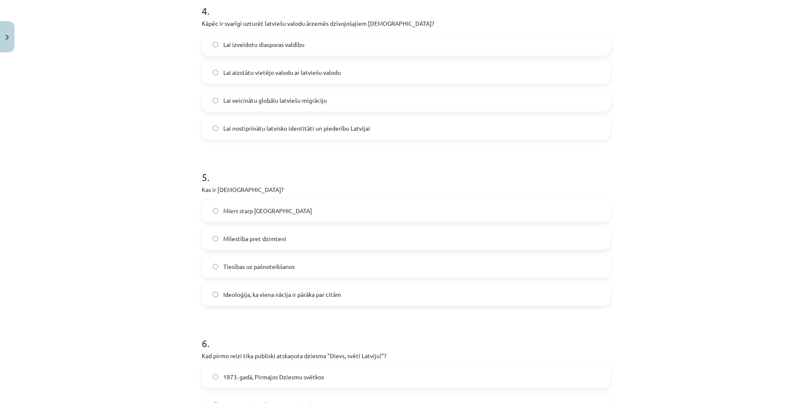
click at [218, 190] on p "Kas ir šovinisms?" at bounding box center [406, 189] width 408 height 9
copy p "šovinisms"
click at [100, 217] on div "Mācību tēma: Kultūras un mākslas i (vizuālā māksla) - 11. klases 1. ieskaites m…" at bounding box center [406, 201] width 812 height 403
click at [238, 292] on span "Ideoloģija, ka viena nācija ir pārāka par citām" at bounding box center [282, 294] width 118 height 9
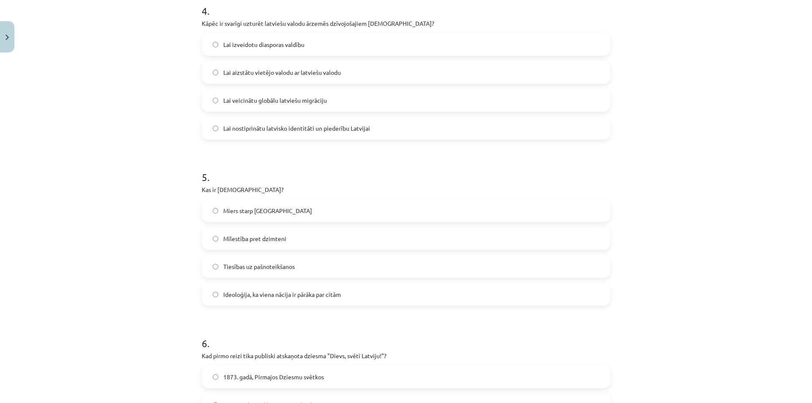
drag, startPoint x: 83, startPoint y: 152, endPoint x: 84, endPoint y: 156, distance: 4.8
click at [84, 152] on div "Mācību tēma: Kultūras un mākslas i (vizuālā māksla) - 11. klases 1. ieskaites m…" at bounding box center [406, 201] width 812 height 403
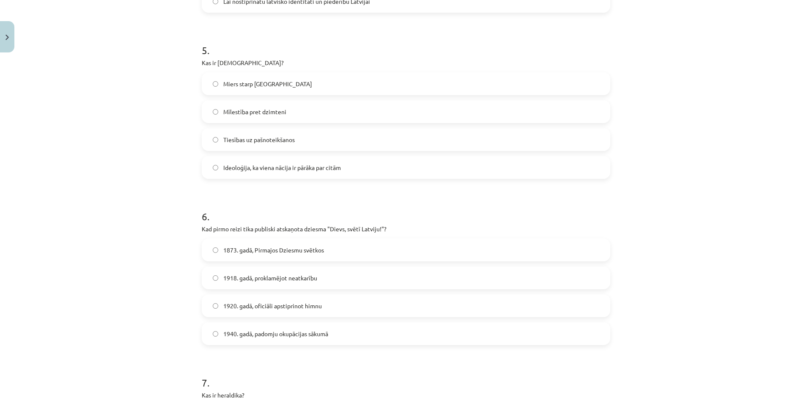
scroll to position [846, 0]
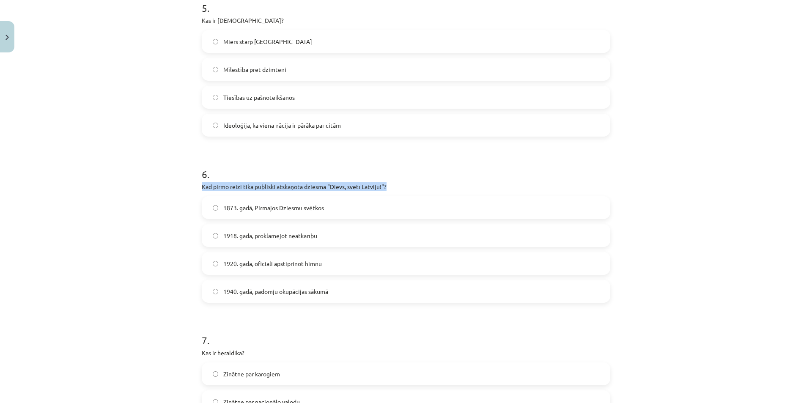
drag, startPoint x: 162, startPoint y: 189, endPoint x: 439, endPoint y: 184, distance: 276.6
click at [439, 184] on div "Mācību tēma: Kultūras un mākslas i (vizuālā māksla) - 11. klases 1. ieskaites m…" at bounding box center [406, 201] width 812 height 403
copy p "Kad pirmo reizi tika publiski atskaņota dziesma "Dievs, svētī Latviju!"?"
click at [81, 170] on div "Mācību tēma: Kultūras un mākslas i (vizuālā māksla) - 11. klases 1. ieskaites m…" at bounding box center [406, 201] width 812 height 403
click at [225, 204] on span "1873. gadā, Pirmajos Dziesmu svētkos" at bounding box center [273, 207] width 101 height 9
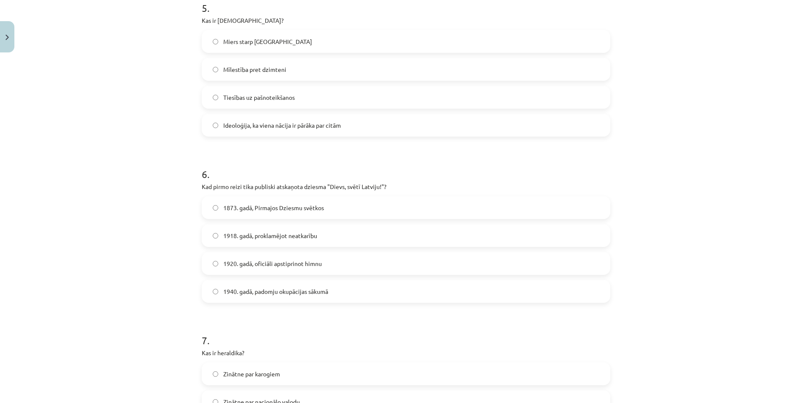
click at [137, 171] on div "Mācību tēma: Kultūras un mākslas i (vizuālā māksla) - 11. klases 1. ieskaites m…" at bounding box center [406, 201] width 812 height 403
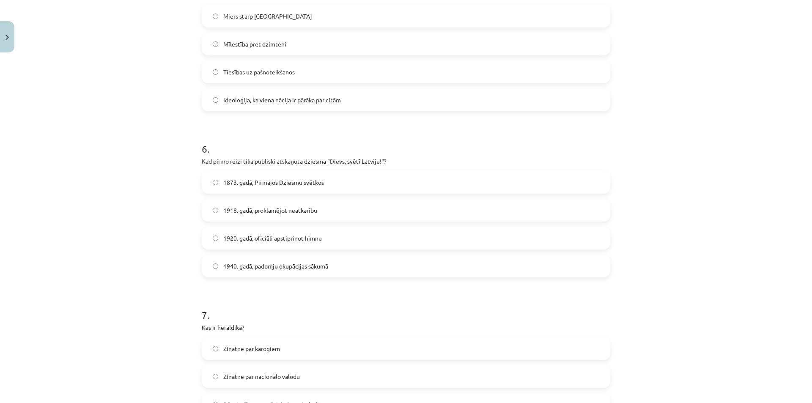
scroll to position [1015, 0]
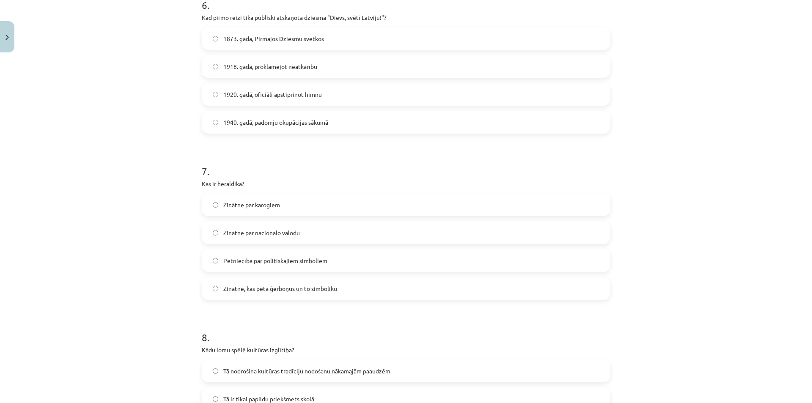
click at [230, 183] on p "Kas ir heraldika?" at bounding box center [406, 183] width 408 height 9
copy p "heraldika"
click at [136, 208] on div "Mācību tēma: Kultūras un mākslas i (vizuālā māksla) - 11. klases 1. ieskaites m…" at bounding box center [406, 201] width 812 height 403
click at [152, 194] on div "Mācību tēma: Kultūras un mākslas i (vizuālā māksla) - 11. klases 1. ieskaites m…" at bounding box center [406, 201] width 812 height 403
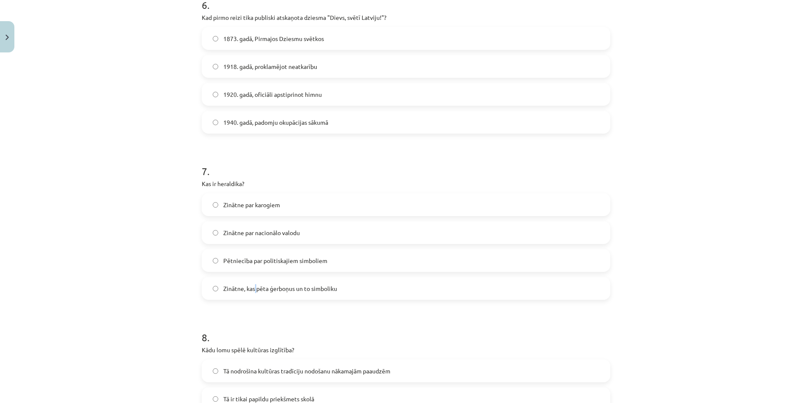
drag, startPoint x: 253, startPoint y: 286, endPoint x: 248, endPoint y: 247, distance: 39.2
click at [254, 286] on span "Zinātne, kas pēta ģerboņus un to simboliku" at bounding box center [280, 288] width 114 height 9
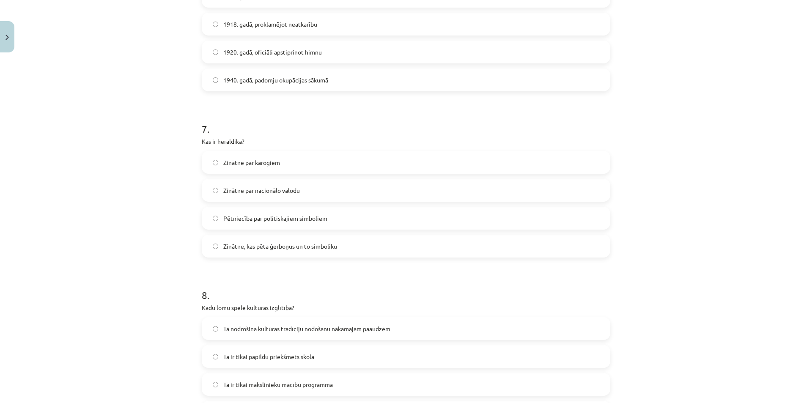
click at [276, 247] on span "Zinātne, kas pēta ģerboņus un to simboliku" at bounding box center [280, 246] width 114 height 9
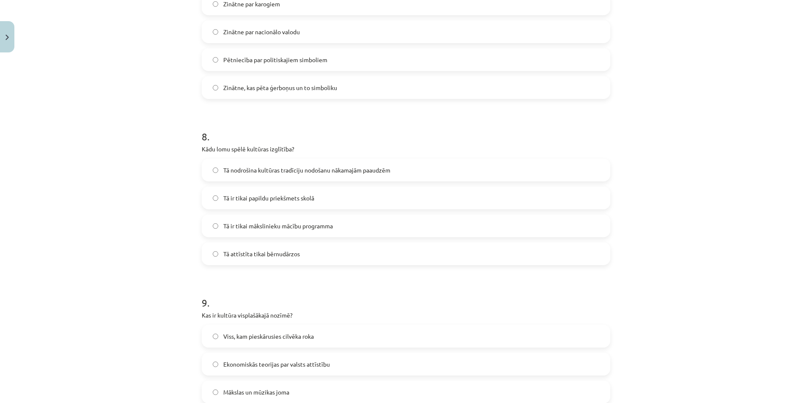
scroll to position [1226, 0]
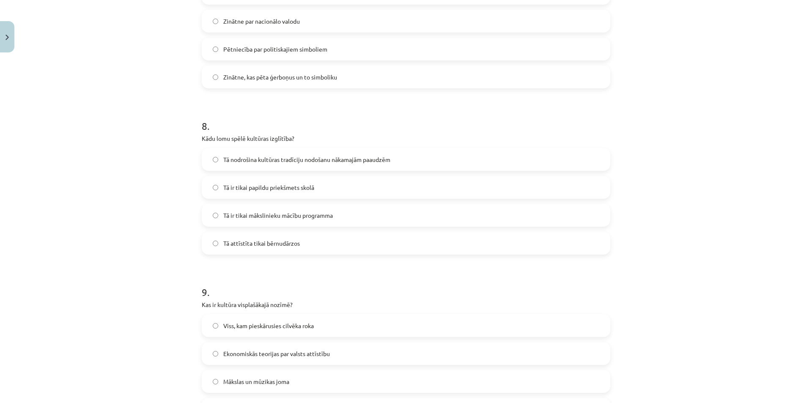
click at [285, 156] on span "Tā nodrošina kultūras tradīciju nodošanu nākamajām paaudzēm" at bounding box center [306, 159] width 167 height 9
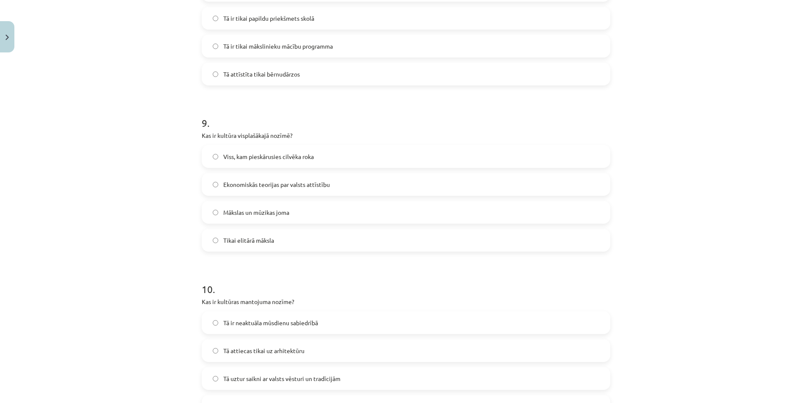
click at [253, 212] on span "Mākslas un mūzikas joma" at bounding box center [256, 212] width 66 height 9
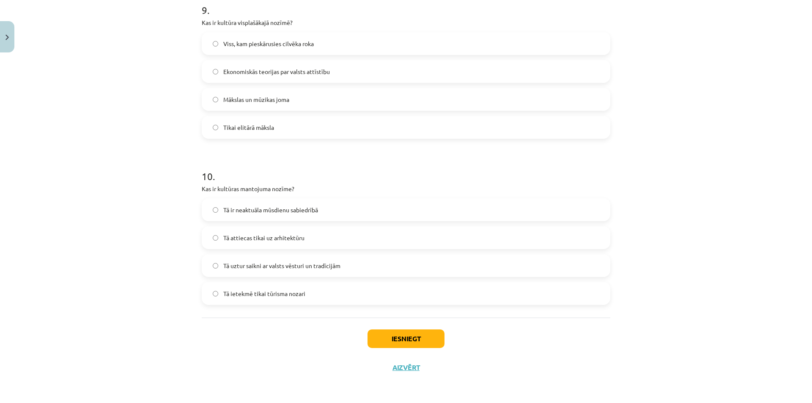
click at [160, 202] on div "Mācību tēma: Kultūras un mākslas i (vizuālā māksla) - 11. klases 1. ieskaites m…" at bounding box center [406, 201] width 812 height 403
click at [165, 210] on div "Mācību tēma: Kultūras un mākslas i (vizuālā māksla) - 11. klases 1. ieskaites m…" at bounding box center [406, 201] width 812 height 403
click at [162, 209] on div "Mācību tēma: Kultūras un mākslas i (vizuālā māksla) - 11. klases 1. ieskaites m…" at bounding box center [406, 201] width 812 height 403
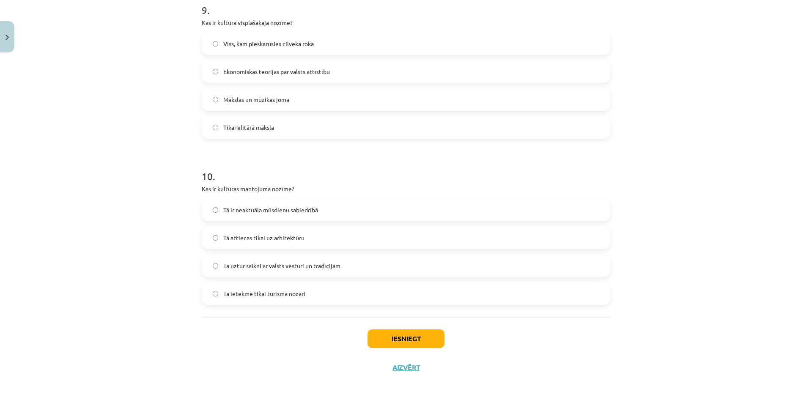
click at [156, 208] on div "Mācību tēma: Kultūras un mākslas i (vizuālā māksla) - 11. klases 1. ieskaites m…" at bounding box center [406, 201] width 812 height 403
click at [311, 266] on span "Tā uztur saikni ar valsts vēsturi un tradīcijām" at bounding box center [281, 265] width 117 height 9
click at [411, 333] on button "Iesniegt" at bounding box center [405, 338] width 77 height 19
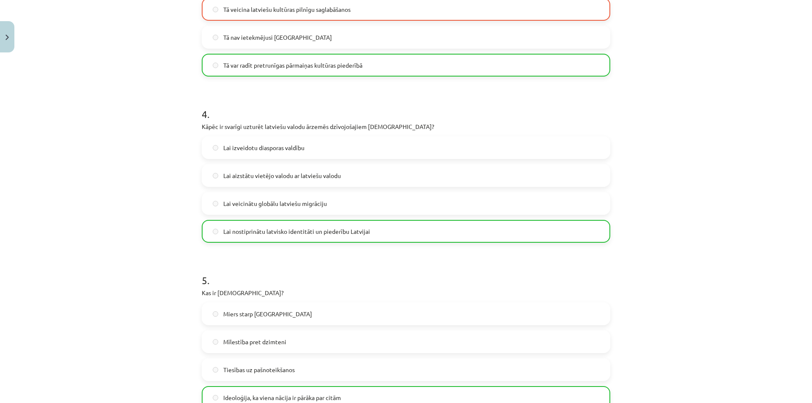
scroll to position [1535, 0]
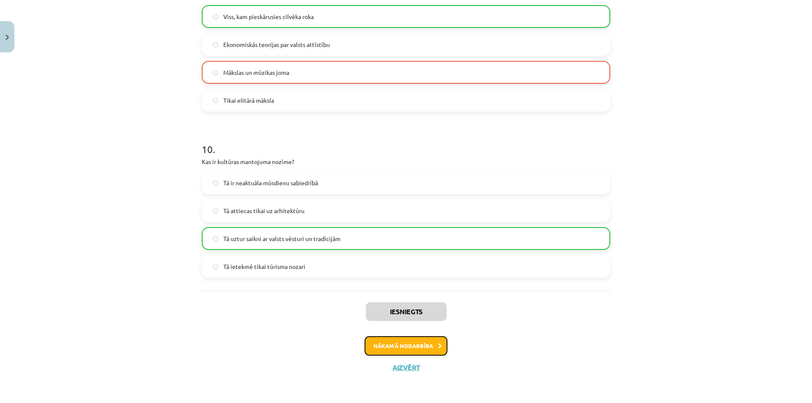
click at [409, 345] on button "Nākamā nodarbība" at bounding box center [406, 345] width 83 height 19
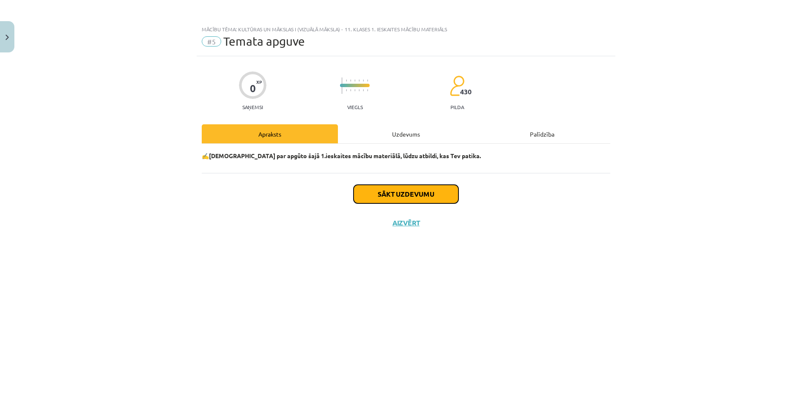
click at [417, 196] on button "Sākt uzdevumu" at bounding box center [406, 194] width 105 height 19
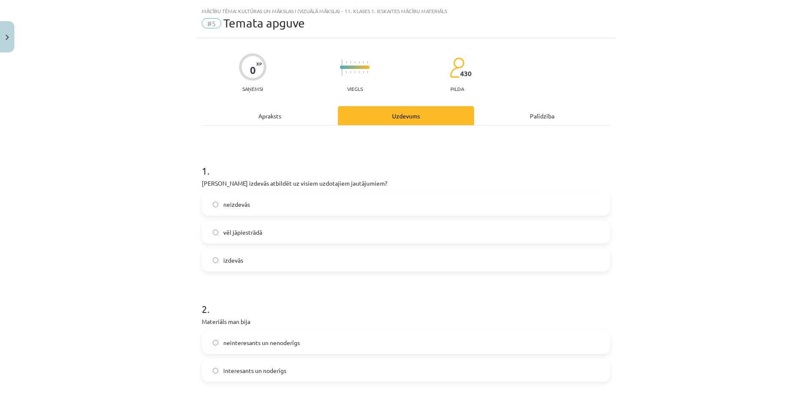
scroll to position [85, 0]
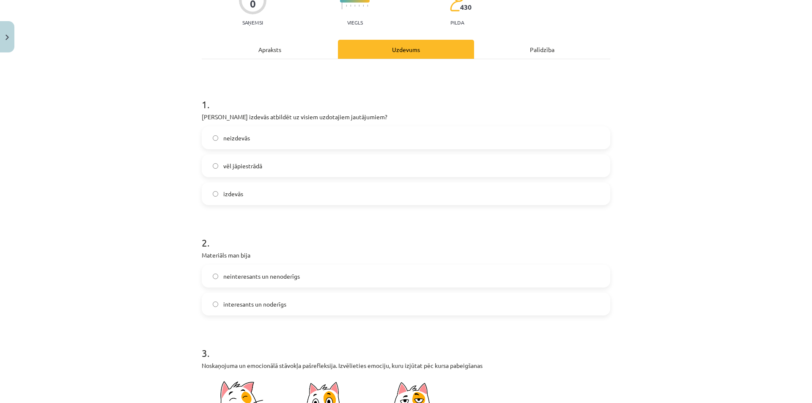
click at [230, 164] on span "vēl jāpiestrādā" at bounding box center [242, 166] width 39 height 9
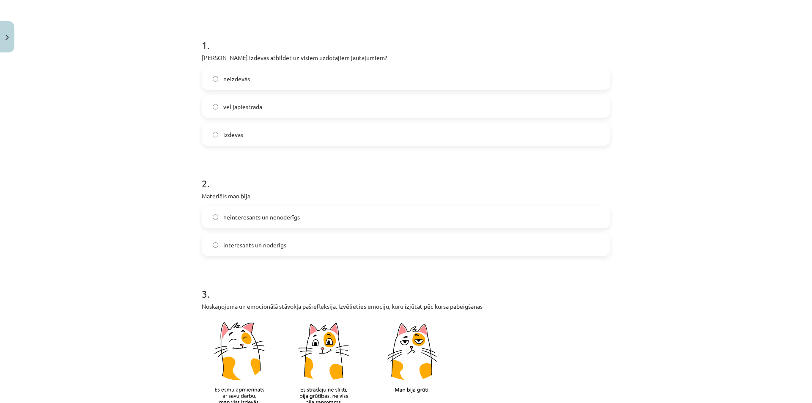
scroll to position [169, 0]
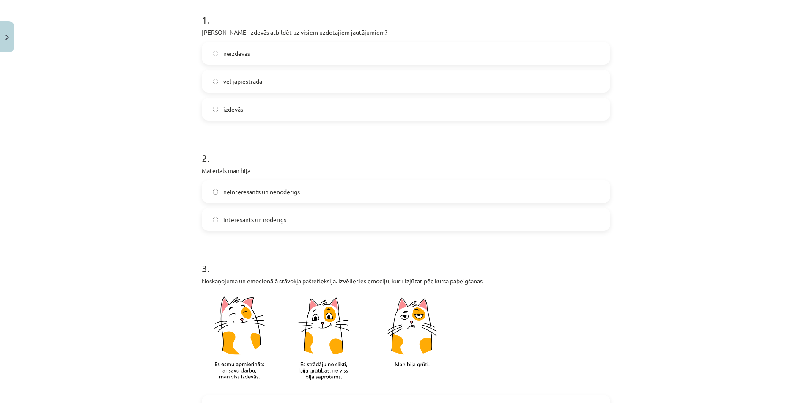
click at [232, 225] on label "interesants un noderīgs" at bounding box center [406, 219] width 407 height 21
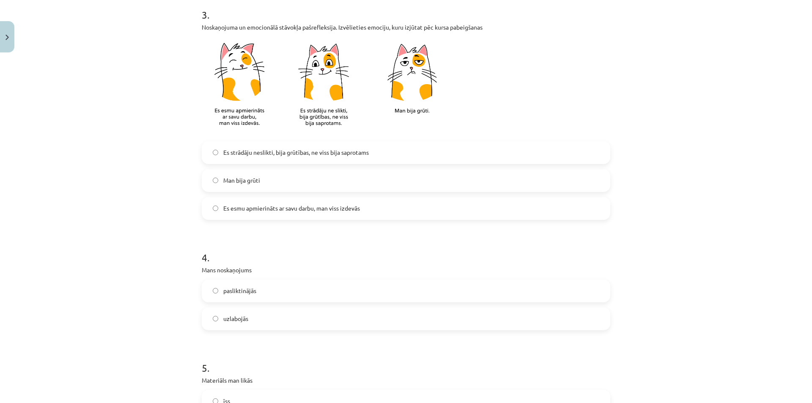
click at [265, 215] on label "Es esmu apmierināts ar savu darbu, man viss izdevās" at bounding box center [406, 208] width 407 height 21
click at [58, 161] on div "Mācību tēma: Kultūras un mākslas i (vizuālā māksla) - 11. klases 1. ieskaites m…" at bounding box center [406, 201] width 812 height 403
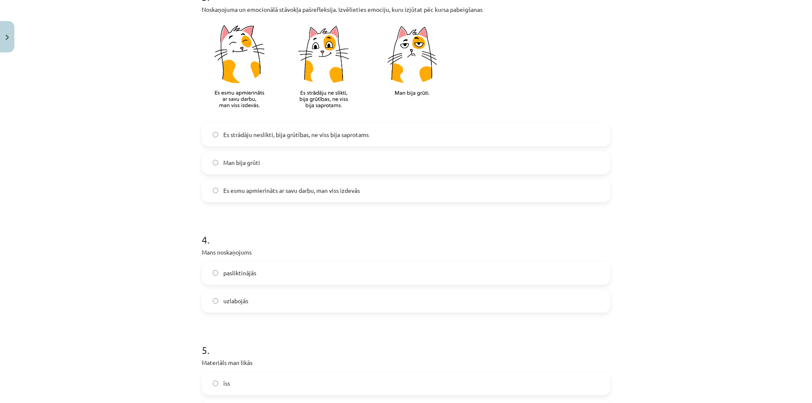
scroll to position [507, 0]
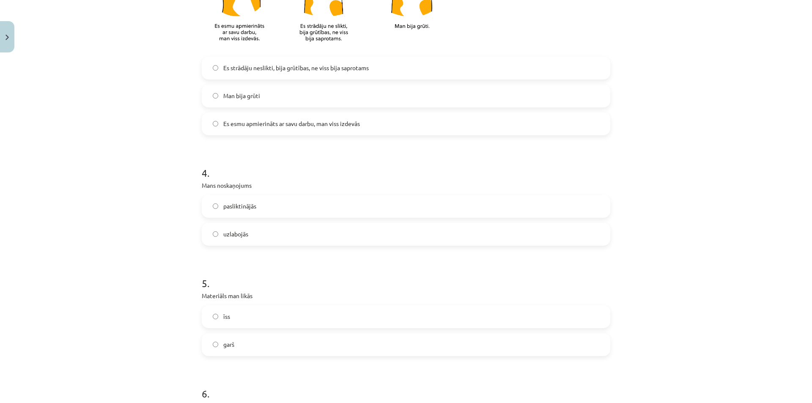
click at [233, 228] on label "uzlabojās" at bounding box center [406, 234] width 407 height 21
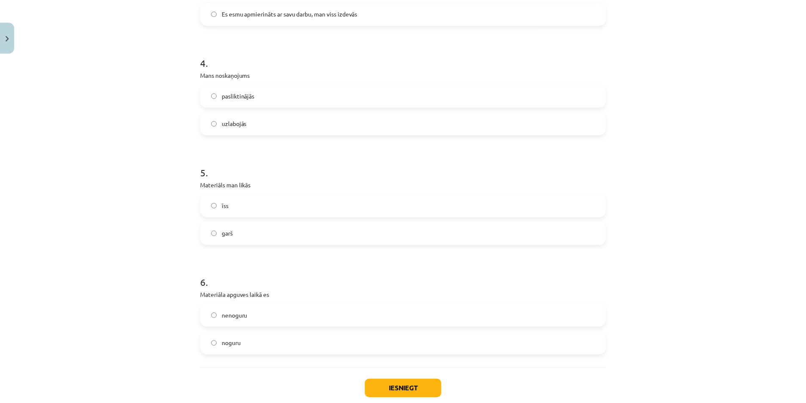
scroll to position [669, 0]
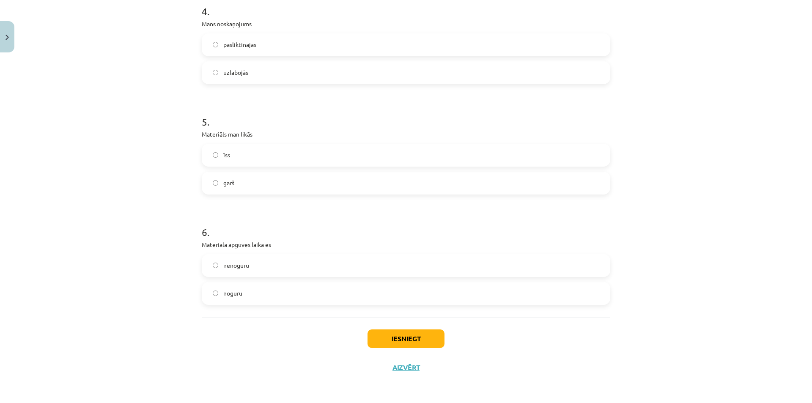
click at [223, 178] on span "garš" at bounding box center [228, 182] width 11 height 9
click at [233, 296] on span "noguru" at bounding box center [232, 293] width 19 height 9
click at [399, 337] on button "Iesniegt" at bounding box center [405, 338] width 77 height 19
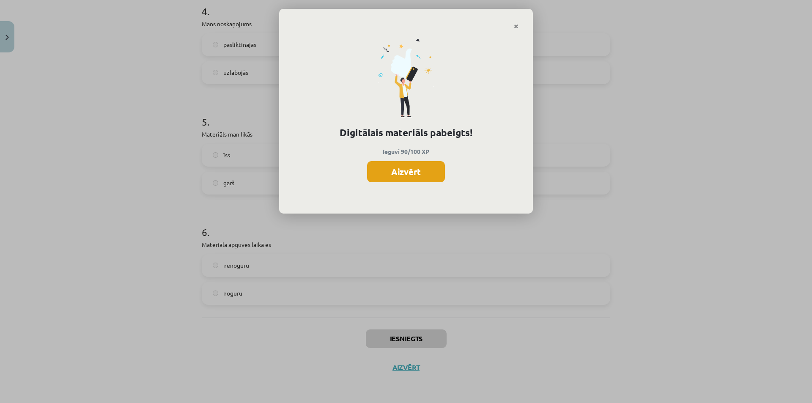
click at [434, 173] on button "Aizvērt" at bounding box center [406, 171] width 78 height 21
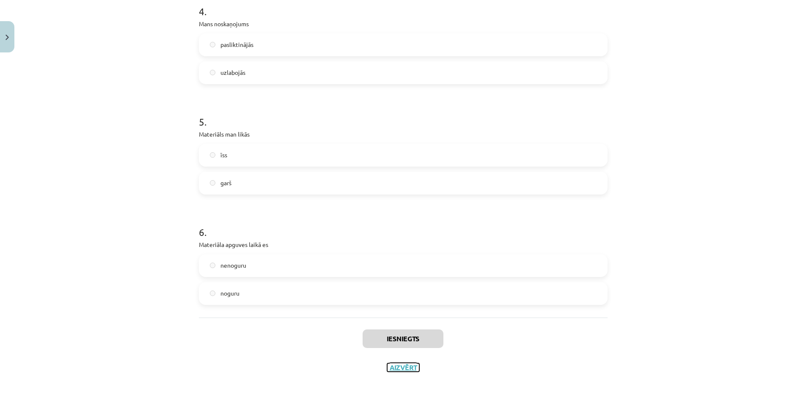
click at [403, 364] on button "Aizvērt" at bounding box center [403, 367] width 32 height 8
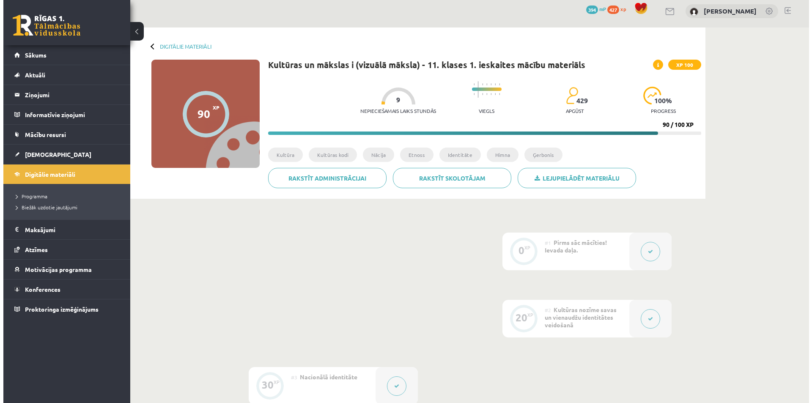
scroll to position [0, 0]
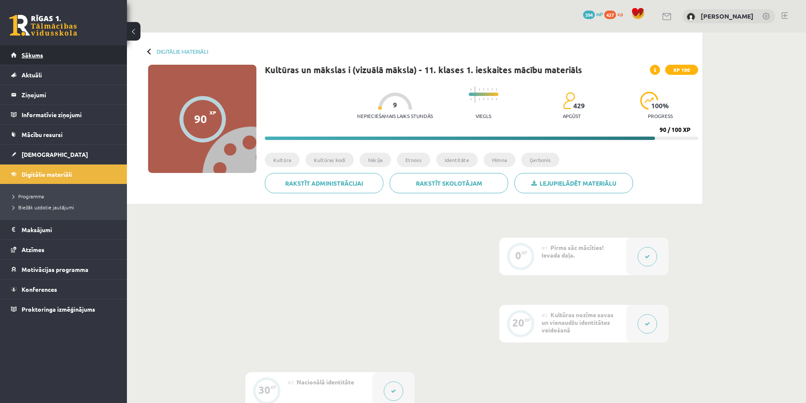
click at [31, 59] on link "Sākums" at bounding box center [63, 54] width 105 height 19
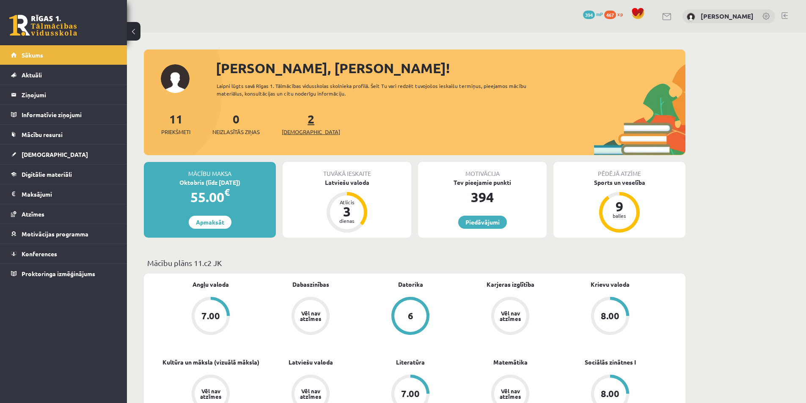
click at [298, 119] on link "2 Ieskaites" at bounding box center [311, 123] width 58 height 25
